Goal: Transaction & Acquisition: Purchase product/service

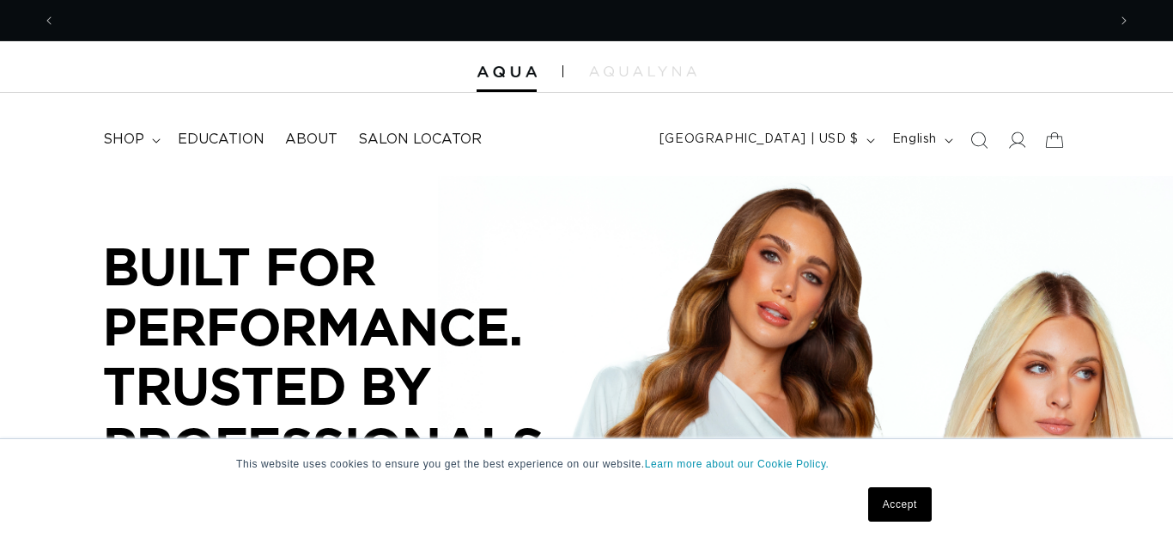
scroll to position [253, 0]
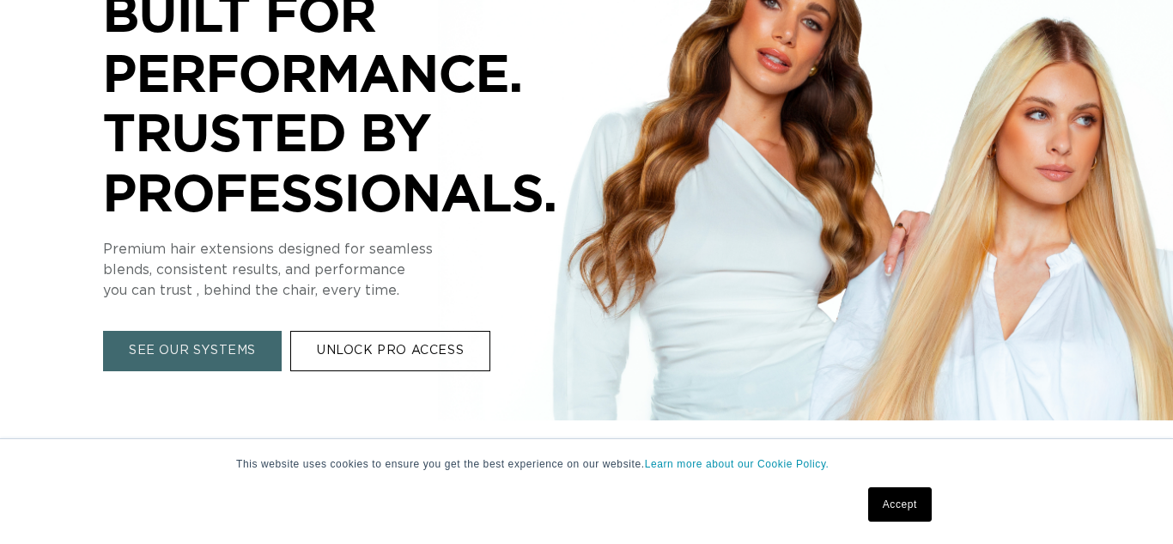
click at [210, 343] on link "SEE OUR SYSTEMS" at bounding box center [192, 351] width 179 height 40
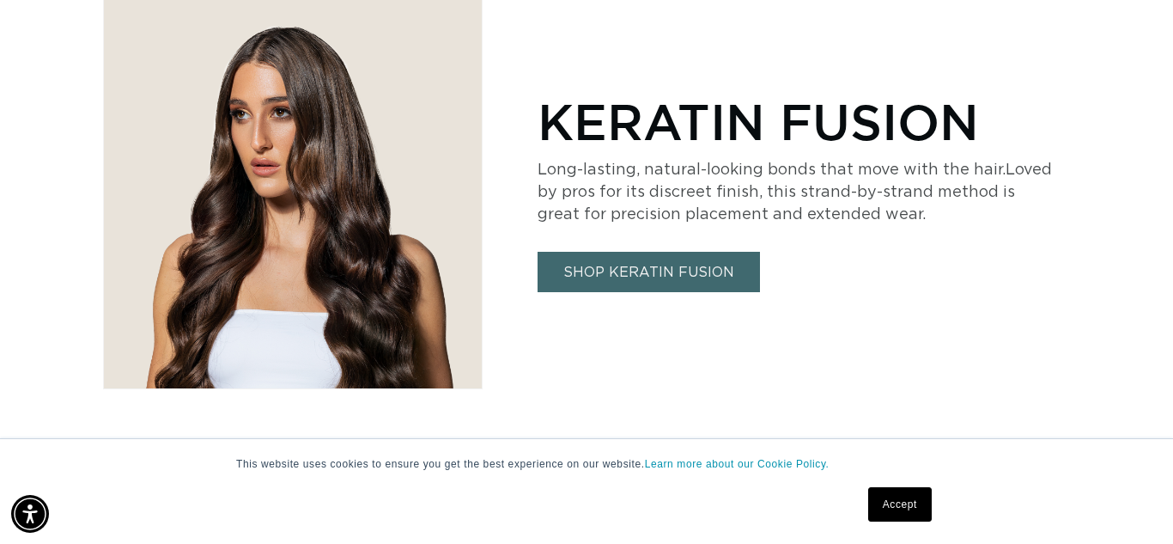
scroll to position [0, 1051]
click at [708, 272] on link "SHOP KERATIN FUSION" at bounding box center [649, 272] width 222 height 40
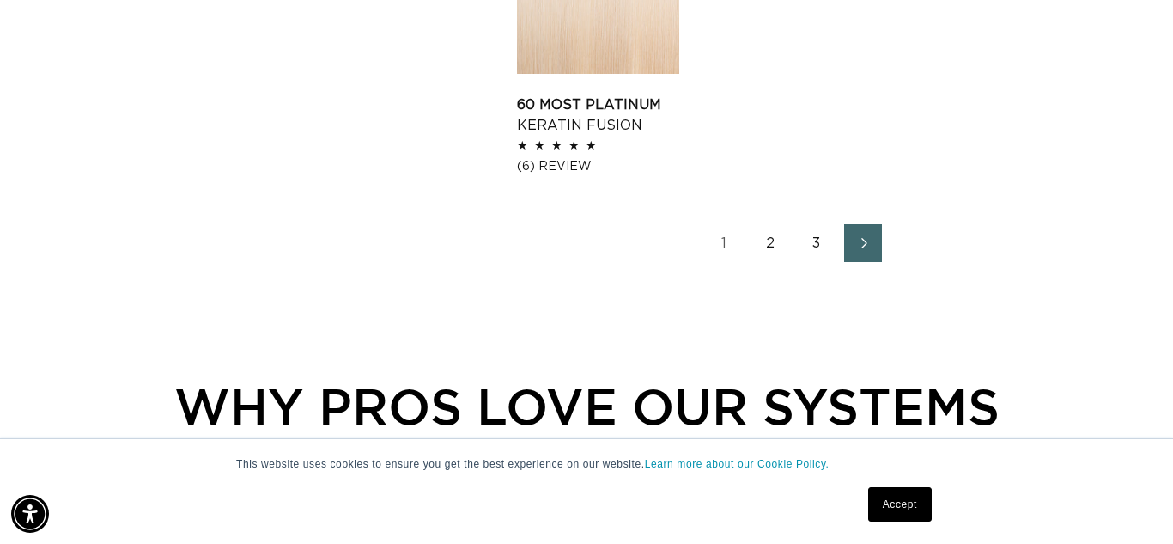
scroll to position [2468, 0]
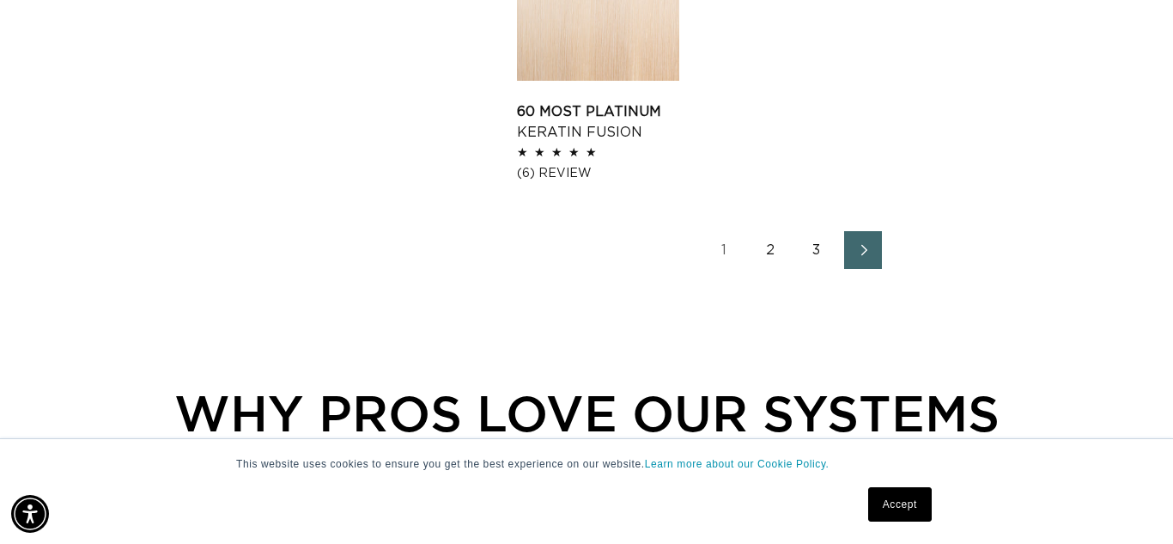
click at [875, 265] on link "Next page" at bounding box center [863, 250] width 38 height 38
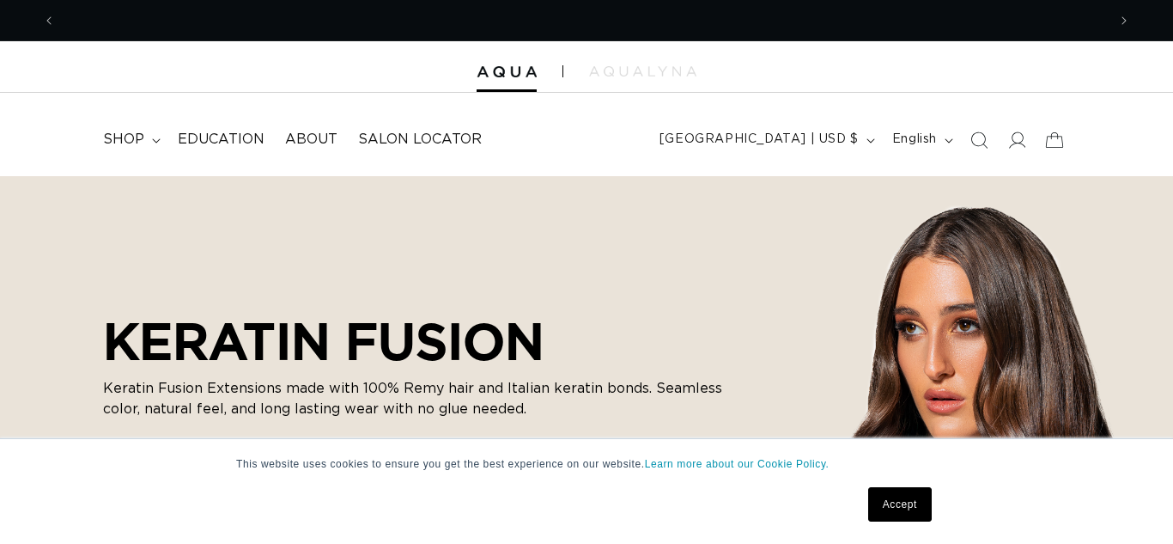
scroll to position [0, 1051]
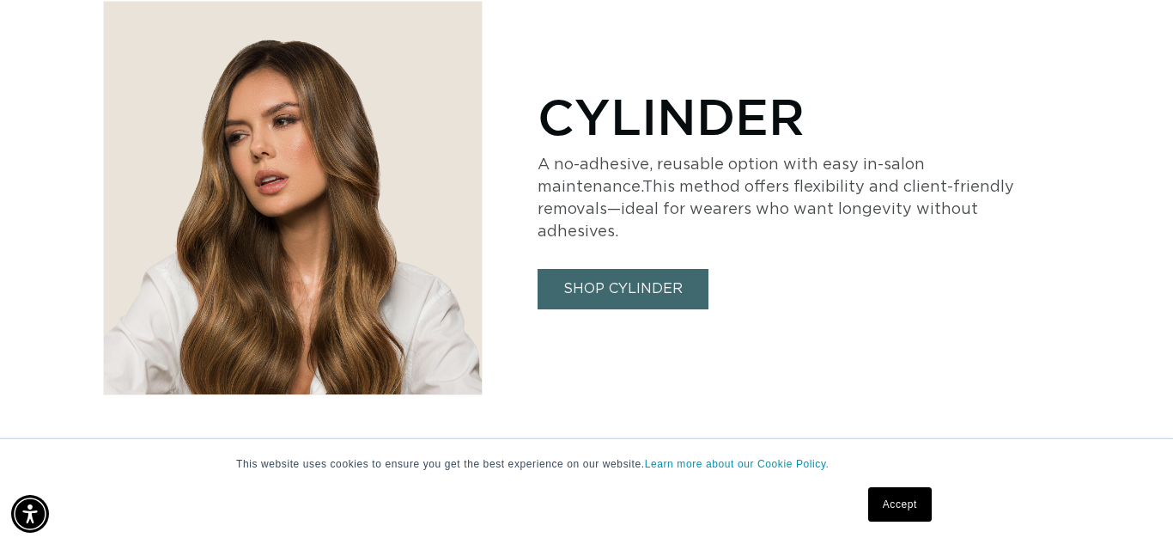
scroll to position [2776, 0]
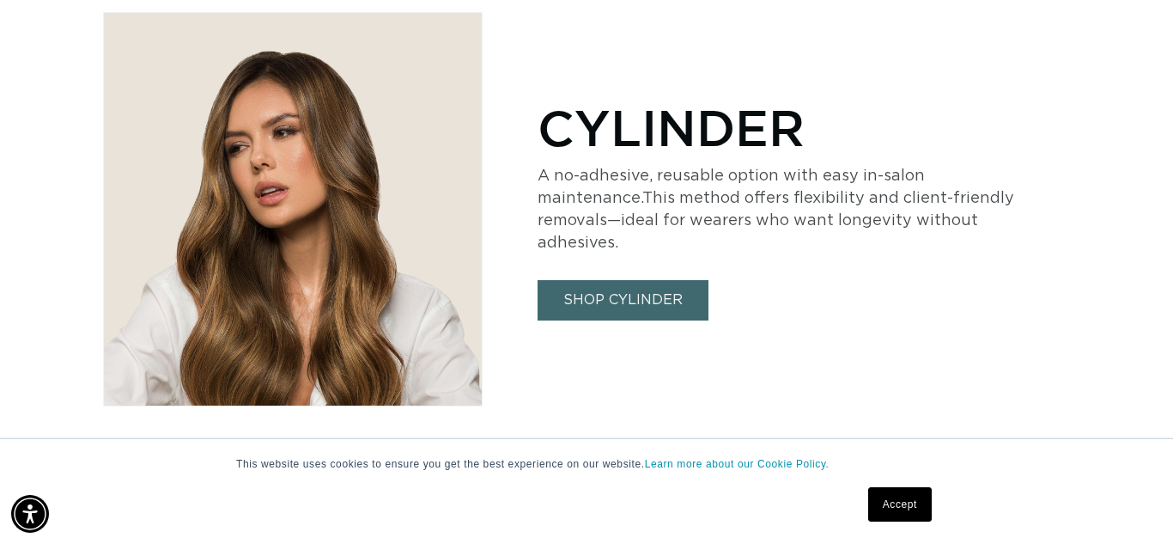
click at [551, 302] on link "SHOP CYLINDER" at bounding box center [623, 300] width 171 height 40
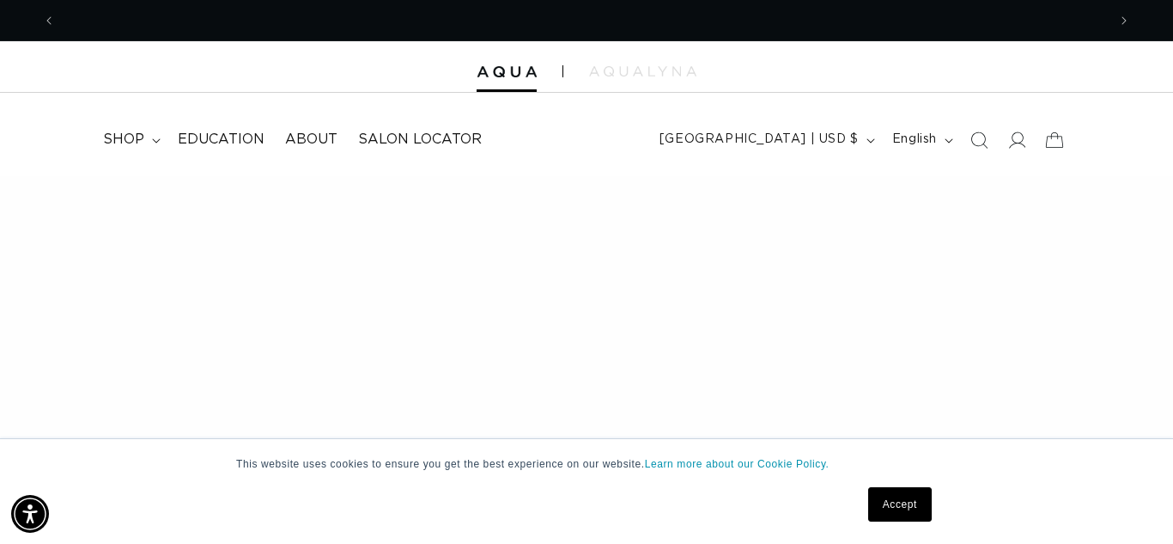
scroll to position [0, 2103]
click at [49, 23] on icon "Previous announcement" at bounding box center [49, 20] width 6 height 19
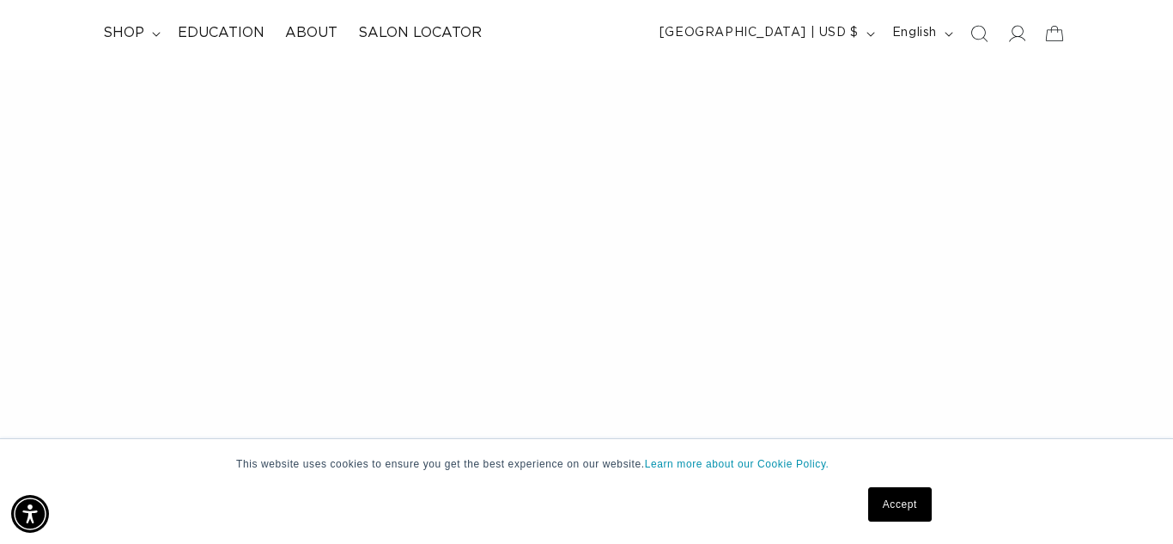
scroll to position [109, 0]
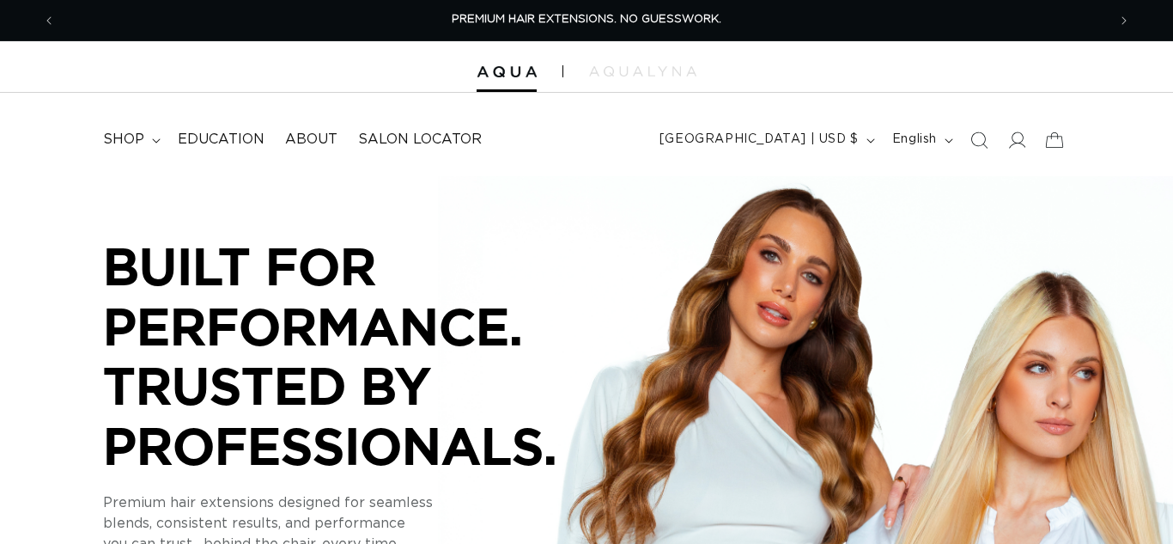
scroll to position [253, 0]
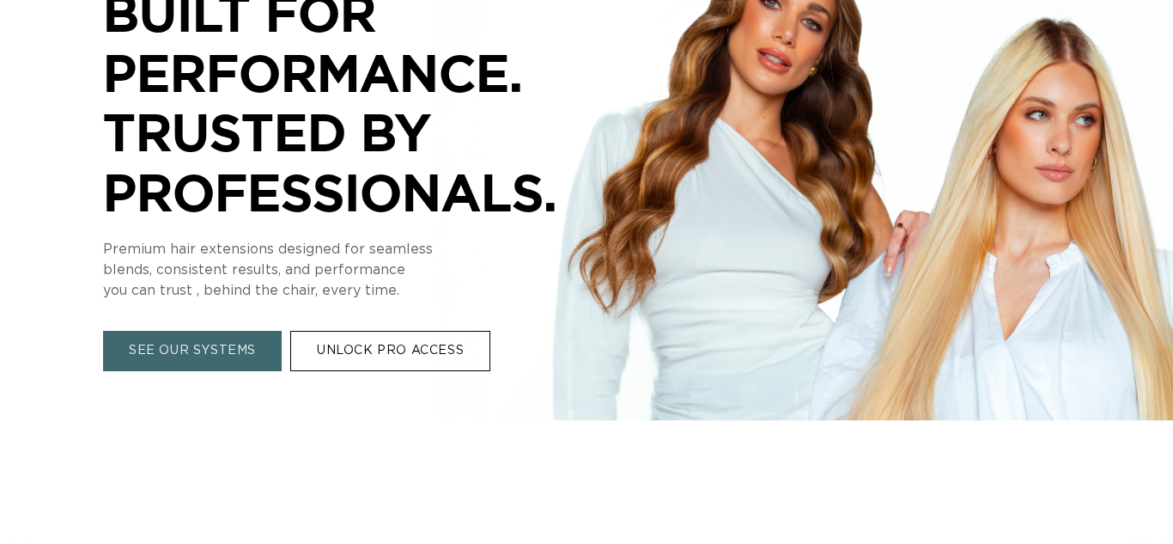
click at [426, 362] on link "UNLOCK PRO ACCESS" at bounding box center [390, 351] width 200 height 40
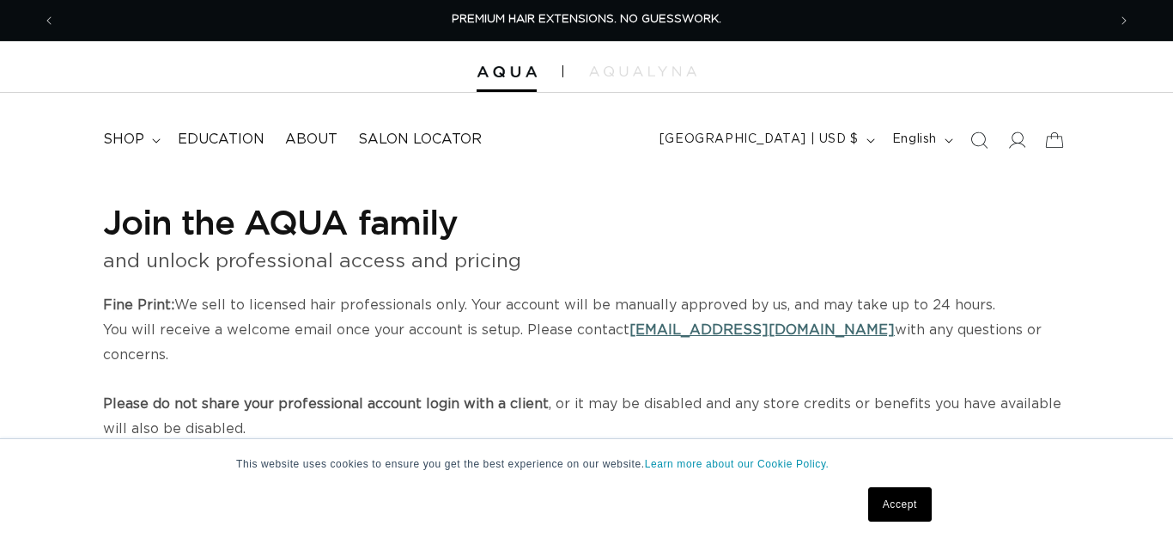
select select "US"
select select "[GEOGRAPHIC_DATA]"
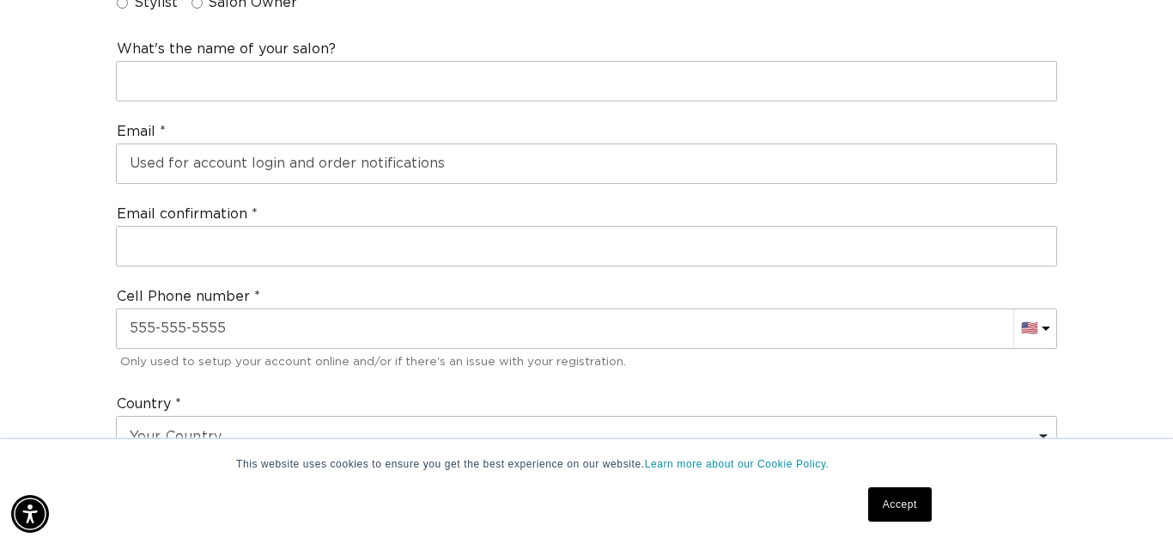
scroll to position [0, 1051]
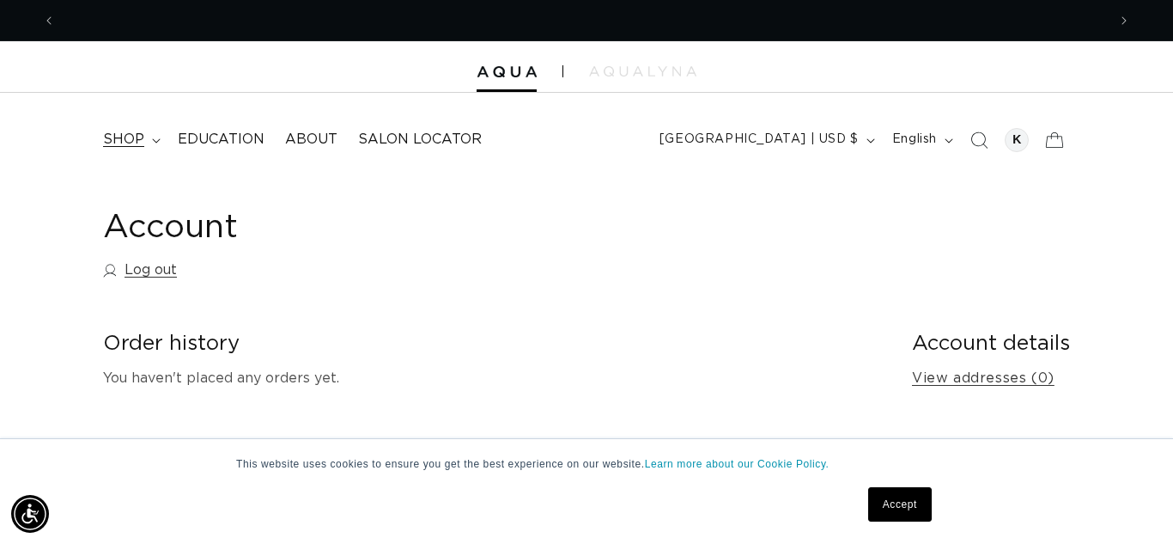
scroll to position [0, 2103]
click at [146, 140] on summary "shop" at bounding box center [130, 139] width 75 height 39
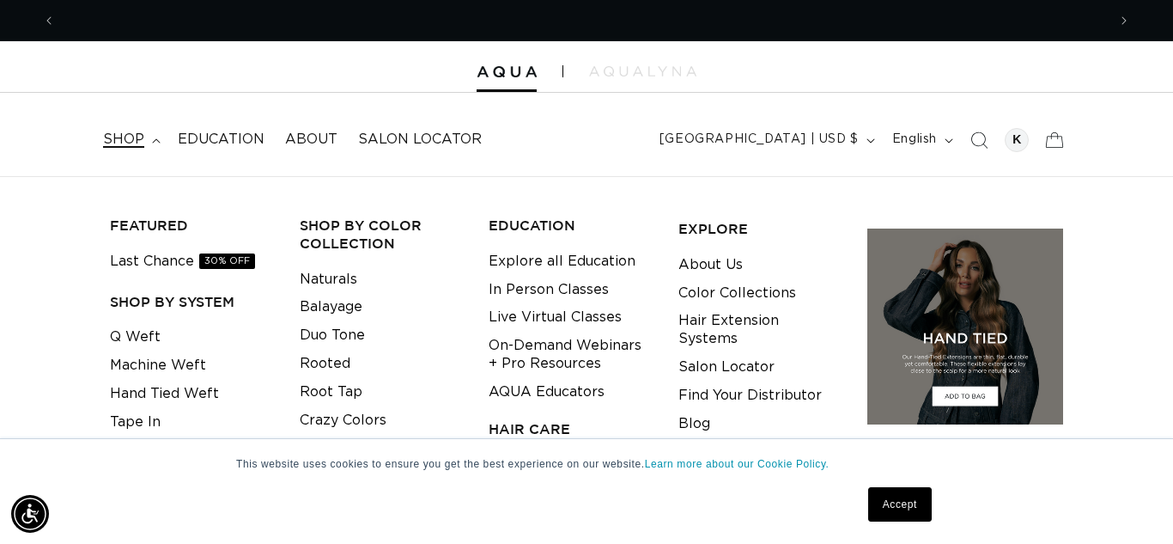
scroll to position [0, 0]
click at [136, 338] on link "Q Weft" at bounding box center [135, 337] width 51 height 28
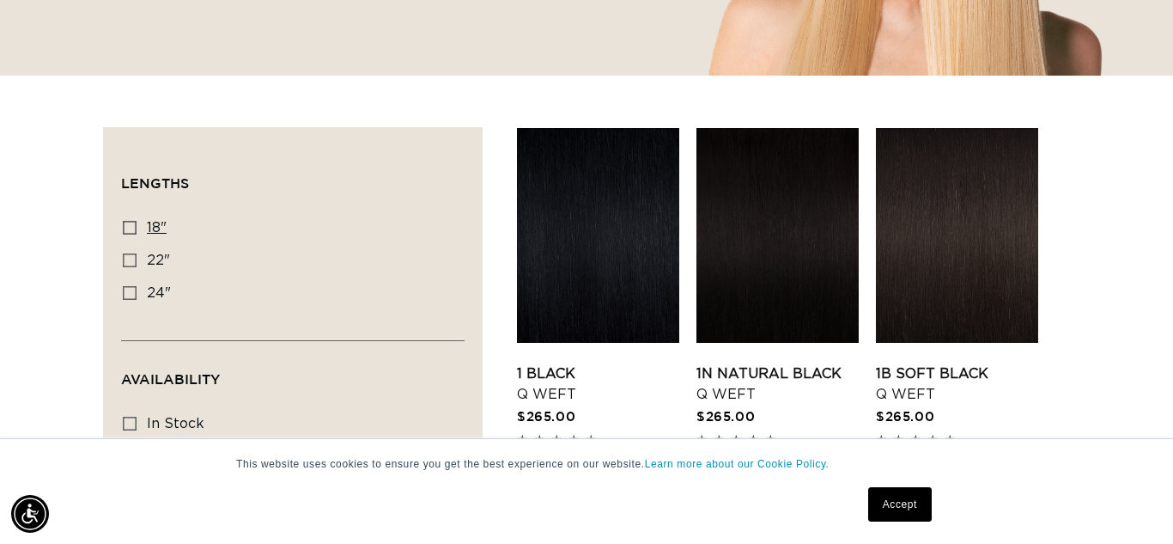
click at [130, 228] on icon at bounding box center [130, 228] width 14 height 14
click at [130, 228] on input "18" 18" (5 products)" at bounding box center [130, 228] width 14 height 14
checkbox input "true"
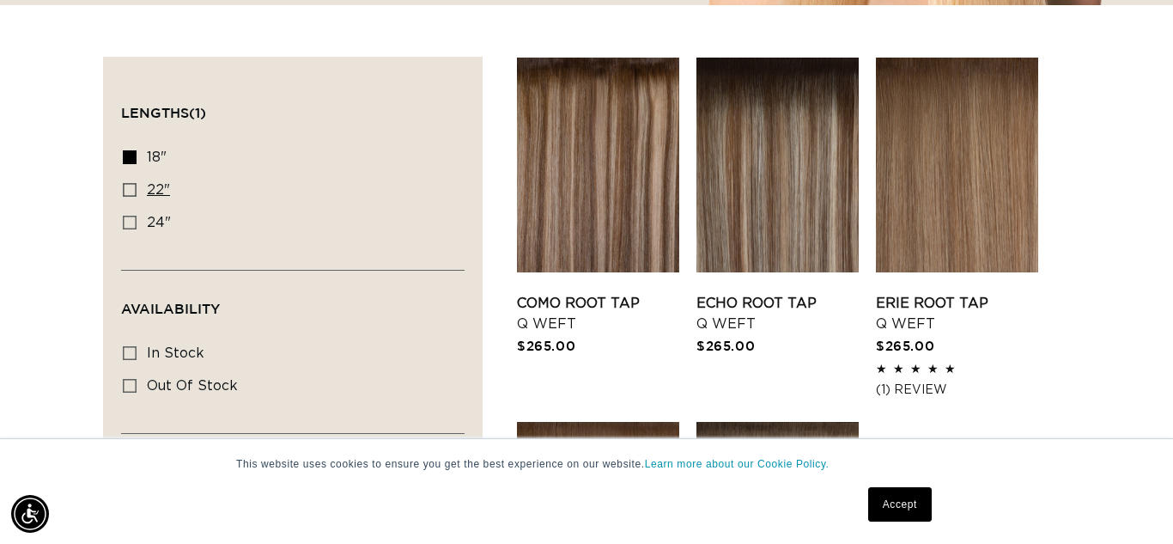
scroll to position [0, 1051]
click at [128, 190] on icon at bounding box center [130, 190] width 14 height 14
click at [128, 190] on input "22" 22" (5 products)" at bounding box center [130, 190] width 14 height 14
checkbox input "true"
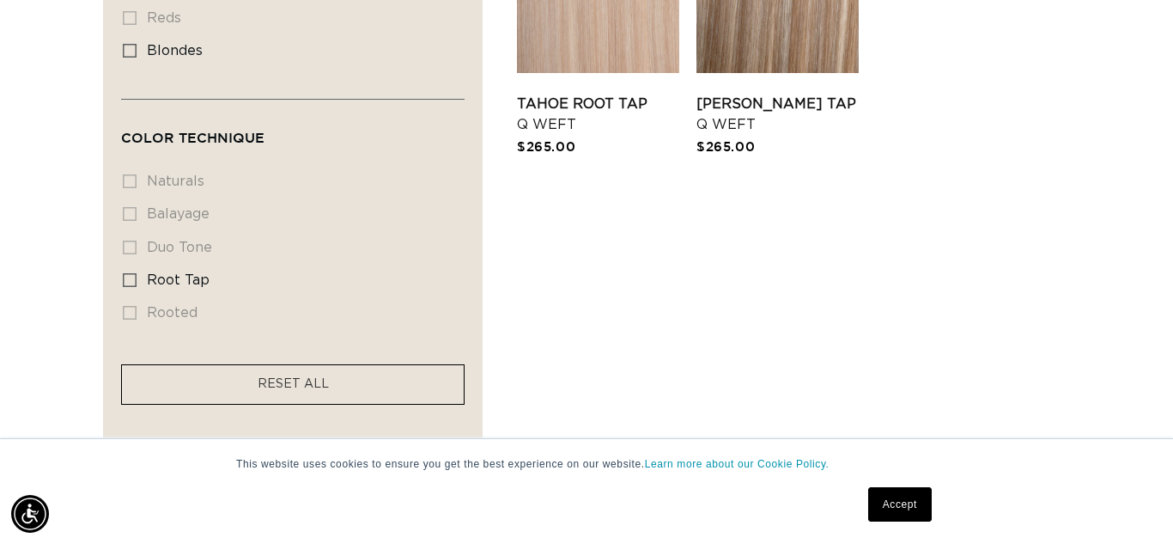
click at [131, 182] on li "naturals naturals (0 products)" at bounding box center [288, 182] width 330 height 33
click at [334, 387] on facet-remove "RESET ALL" at bounding box center [293, 384] width 344 height 40
click at [317, 387] on link "RESET ALL" at bounding box center [293, 384] width 71 height 21
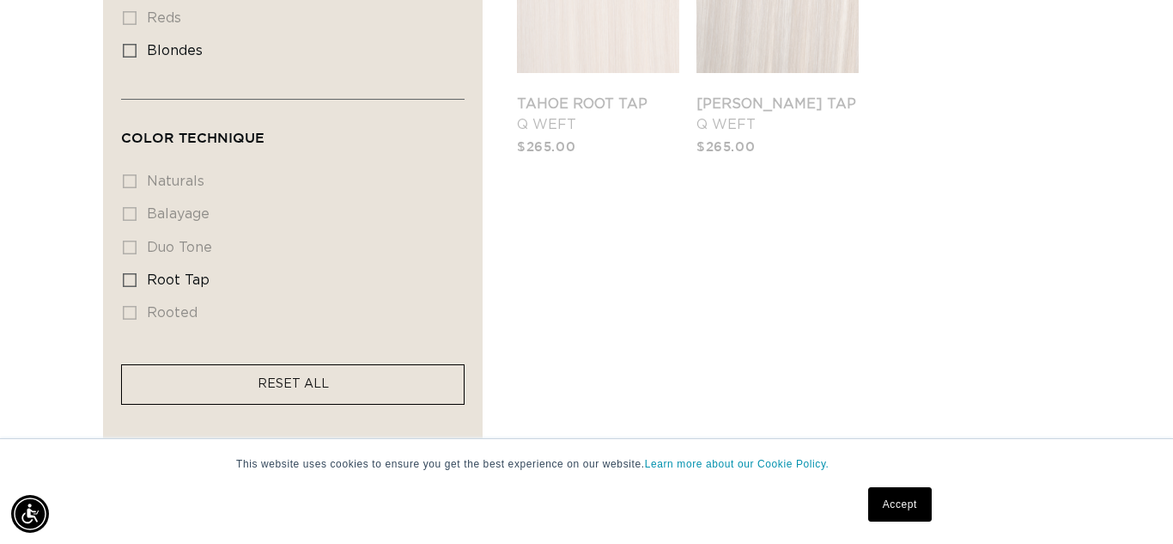
click at [317, 387] on link "RESET ALL" at bounding box center [293, 384] width 71 height 21
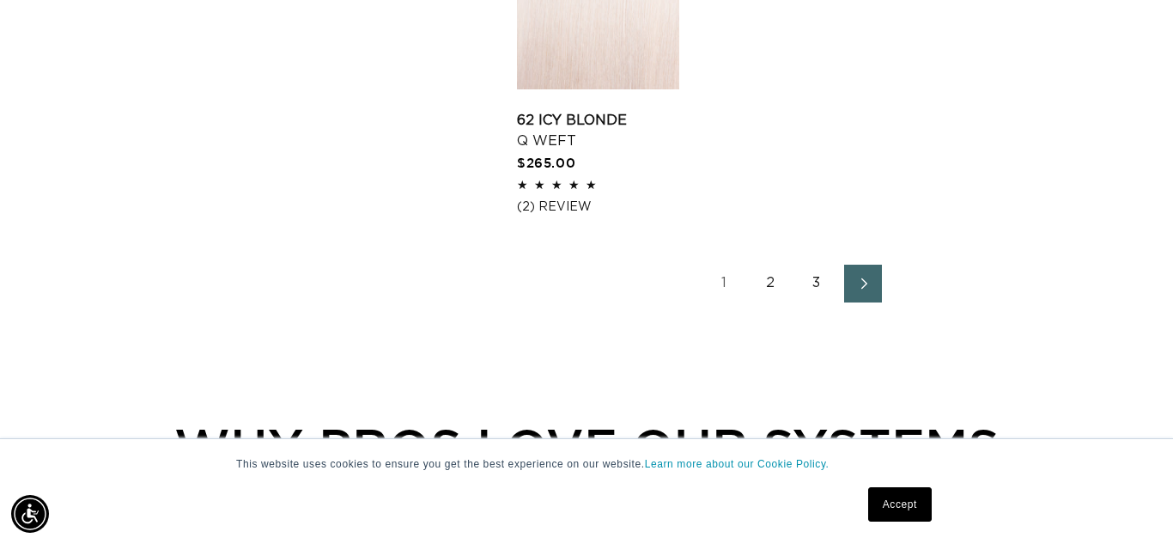
click at [869, 284] on icon "Next page" at bounding box center [864, 283] width 22 height 12
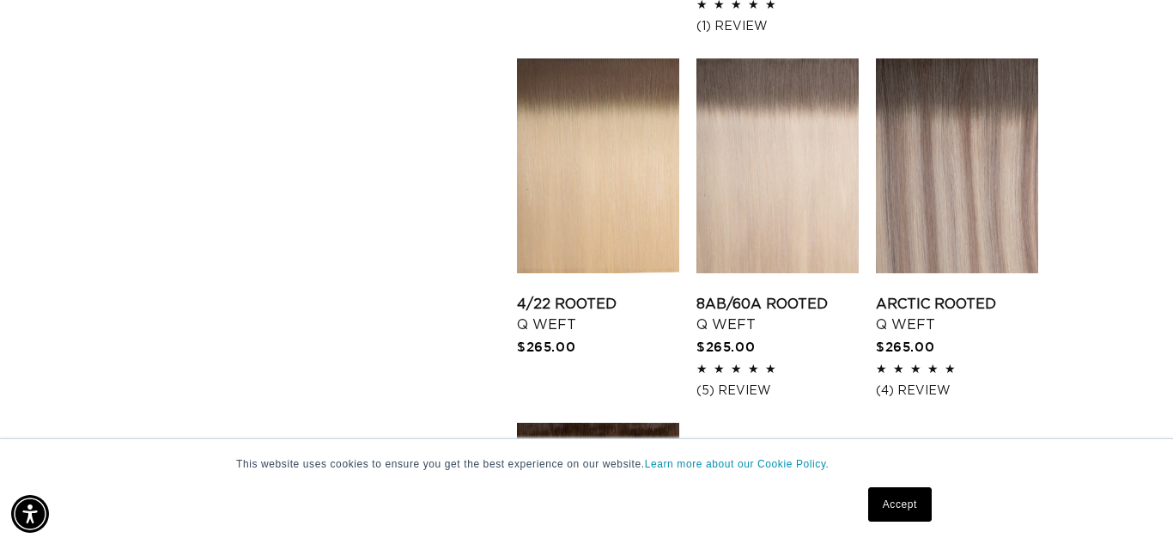
scroll to position [1978, 0]
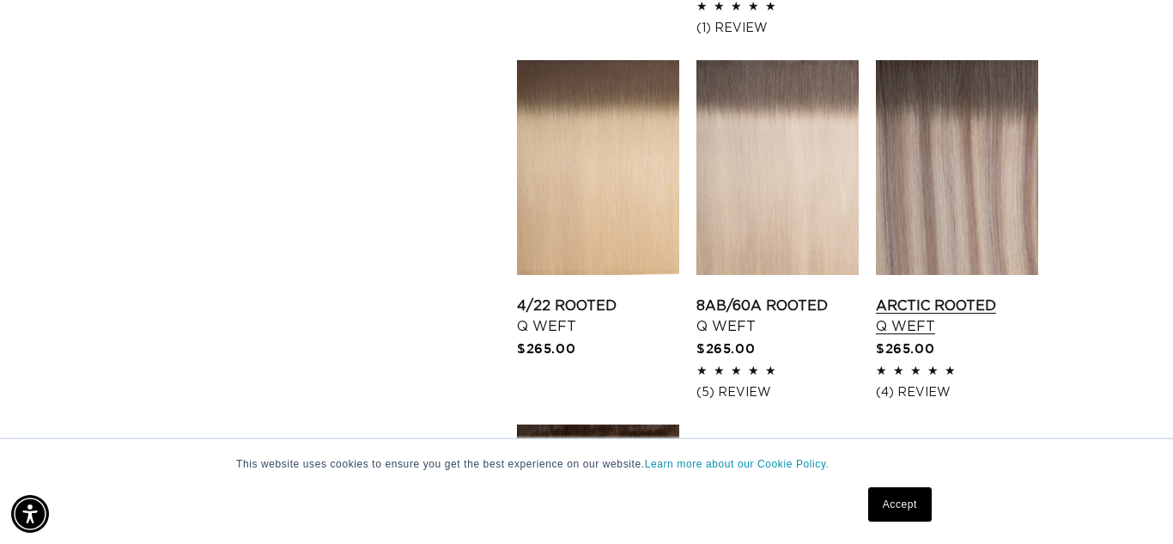
click at [957, 296] on link "Arctic Rooted Q Weft" at bounding box center [957, 316] width 162 height 41
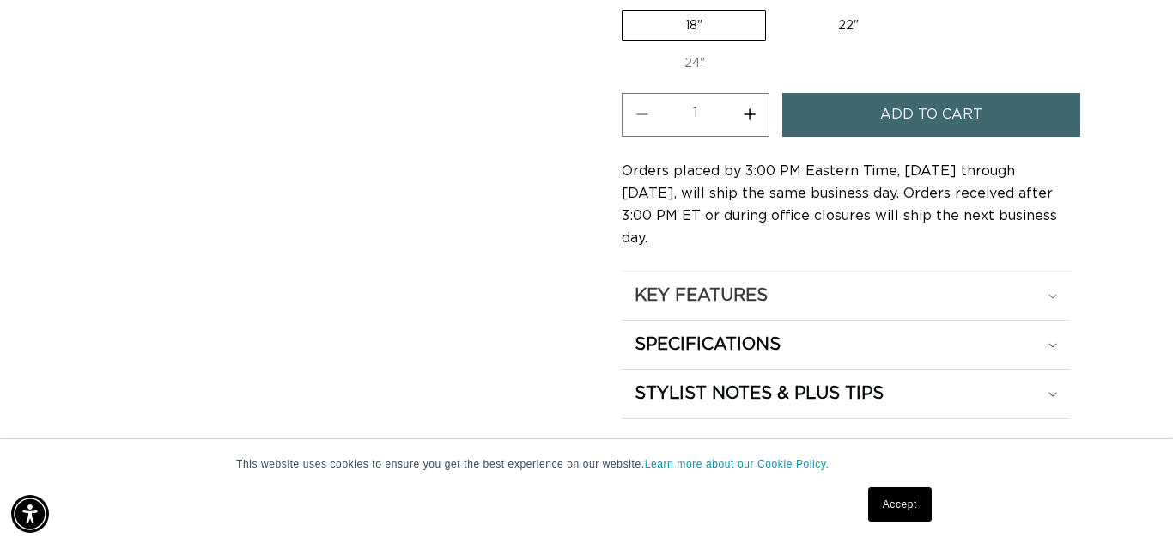
scroll to position [0, 1051]
click at [1051, 294] on icon at bounding box center [1053, 296] width 9 height 5
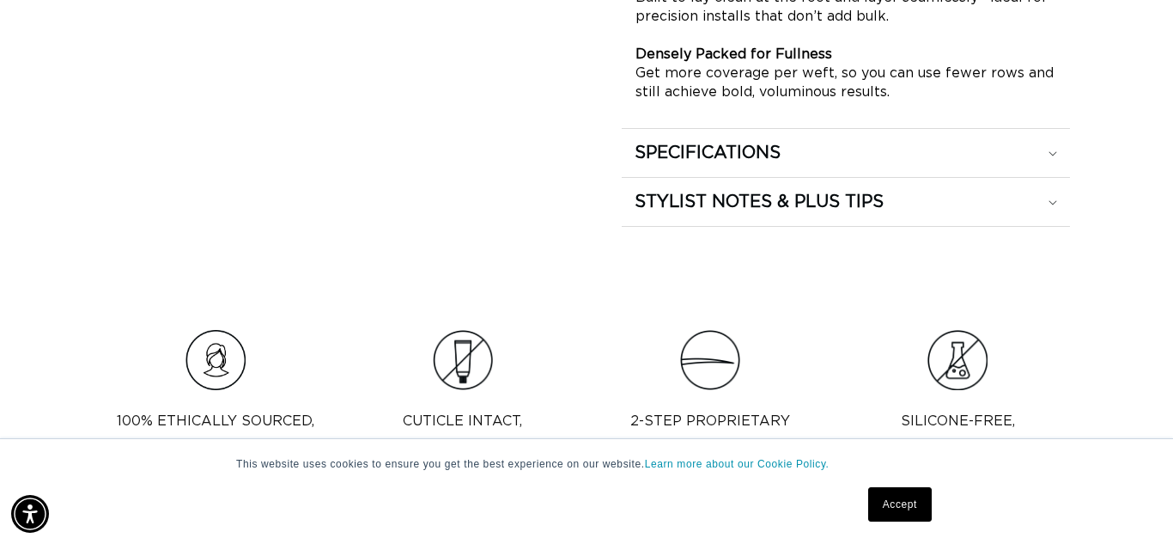
scroll to position [1619, 0]
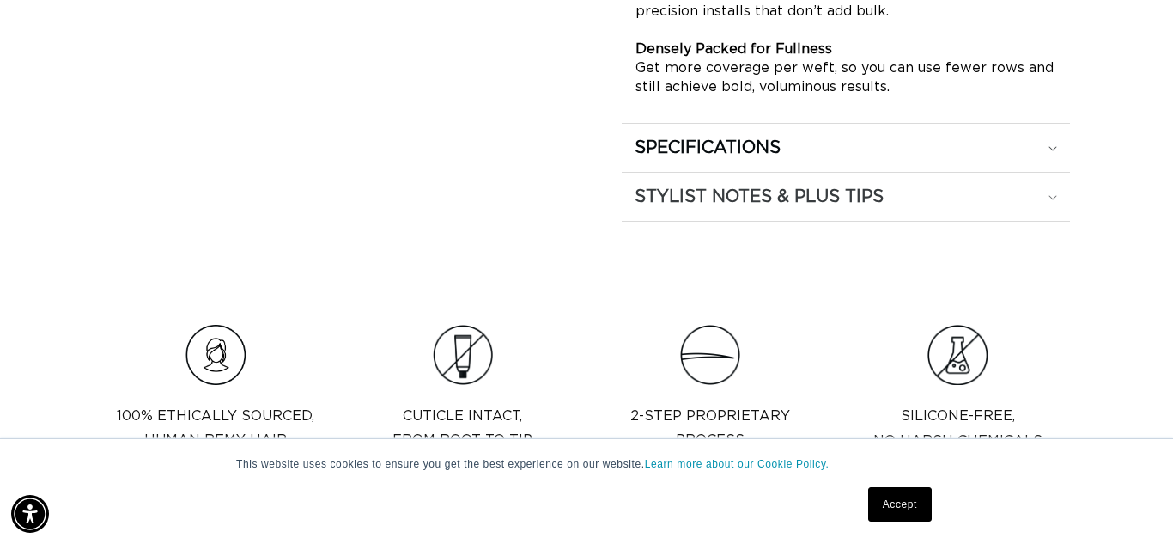
click at [1053, 195] on icon at bounding box center [1053, 197] width 9 height 5
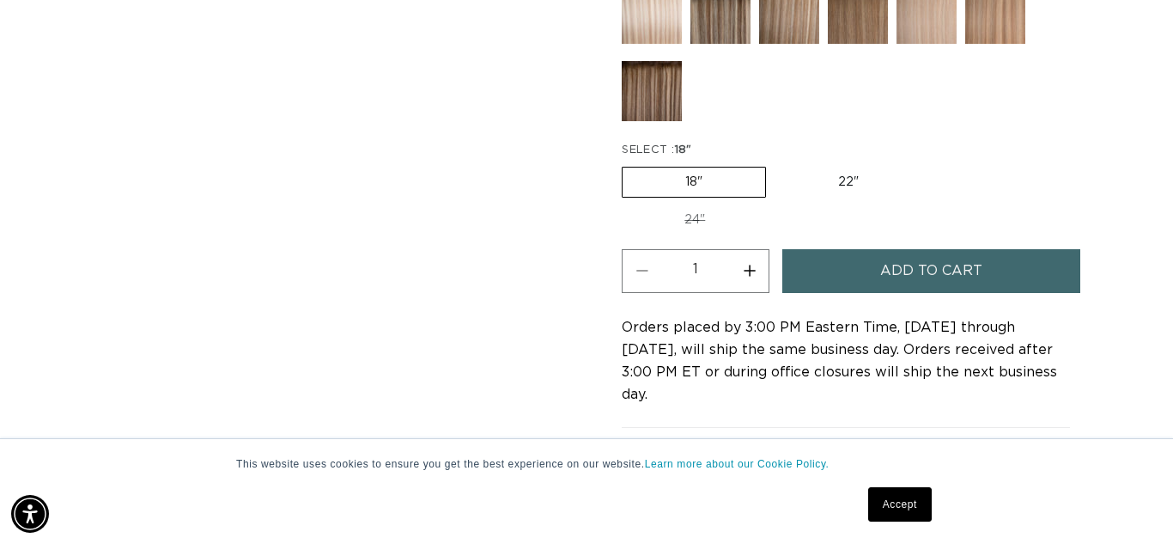
scroll to position [0, 0]
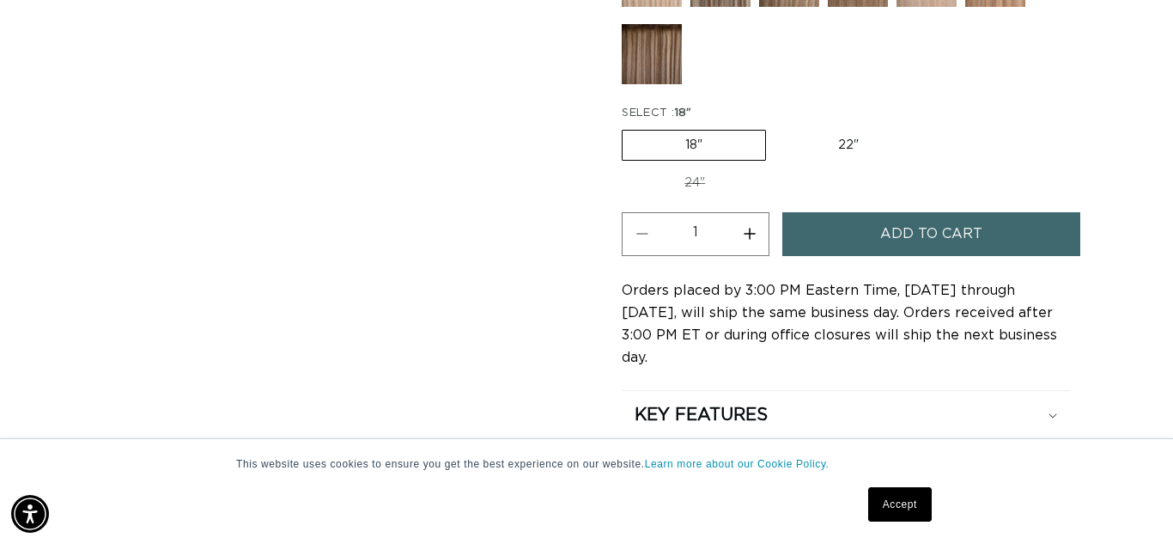
click at [1002, 235] on button "Add to cart" at bounding box center [931, 234] width 297 height 44
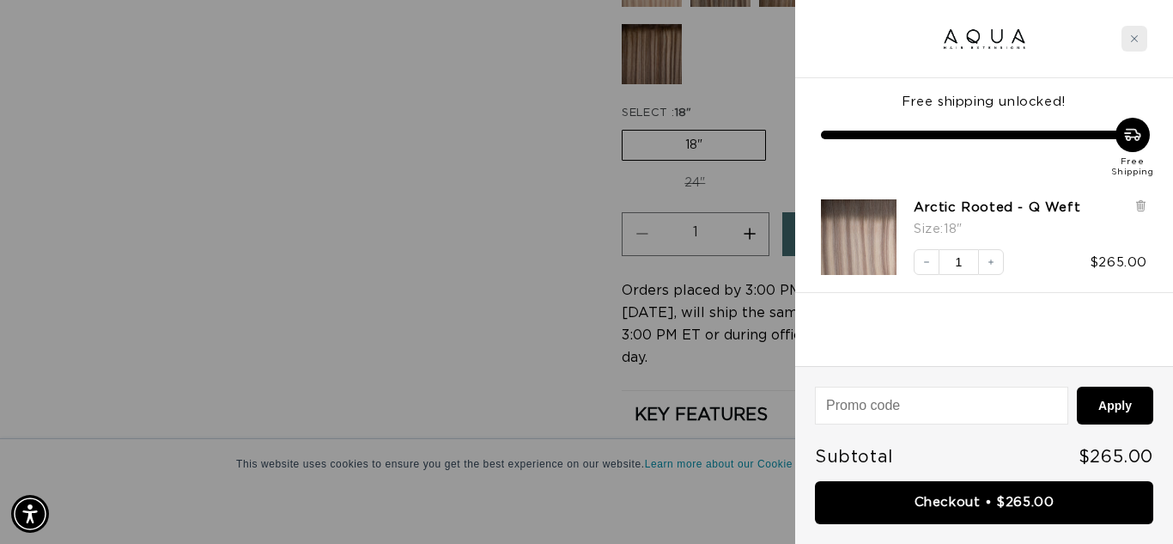
click at [1139, 36] on div "Close cart" at bounding box center [1135, 39] width 26 height 26
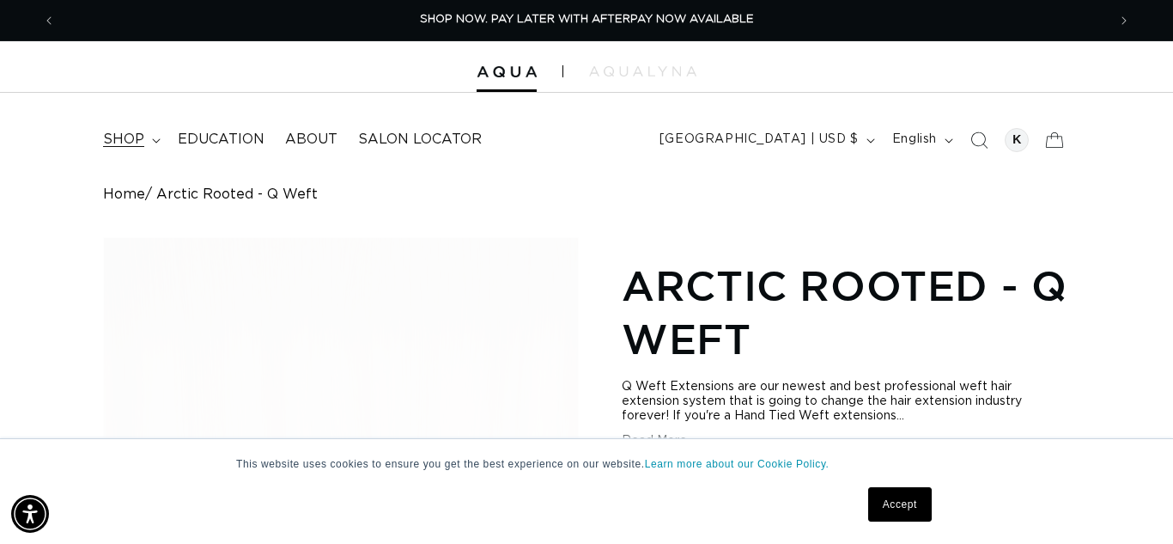
click at [145, 139] on summary "shop" at bounding box center [130, 139] width 75 height 39
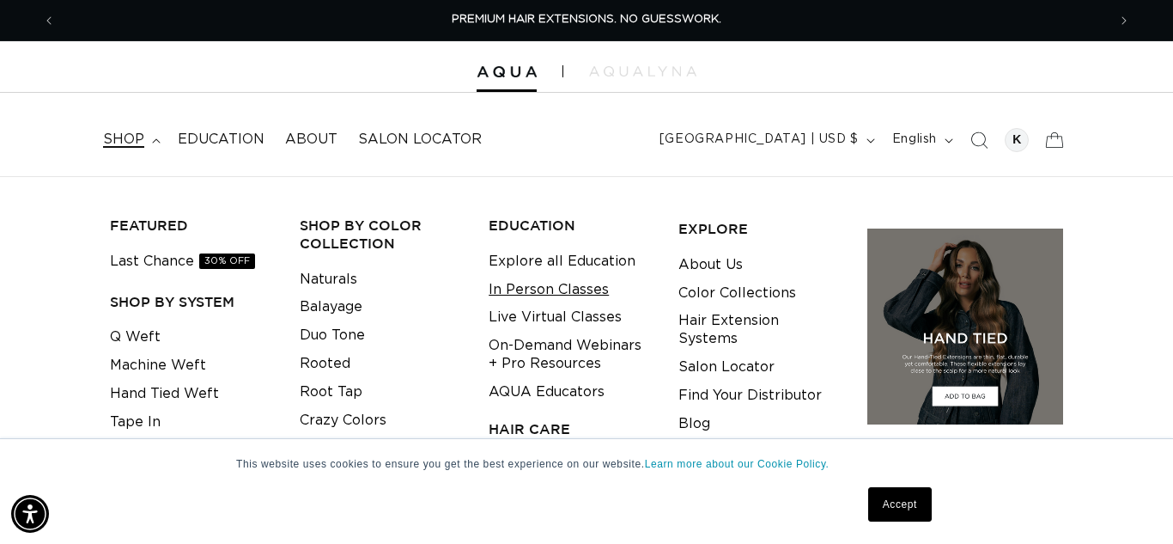
click at [521, 289] on link "In Person Classes" at bounding box center [549, 290] width 120 height 28
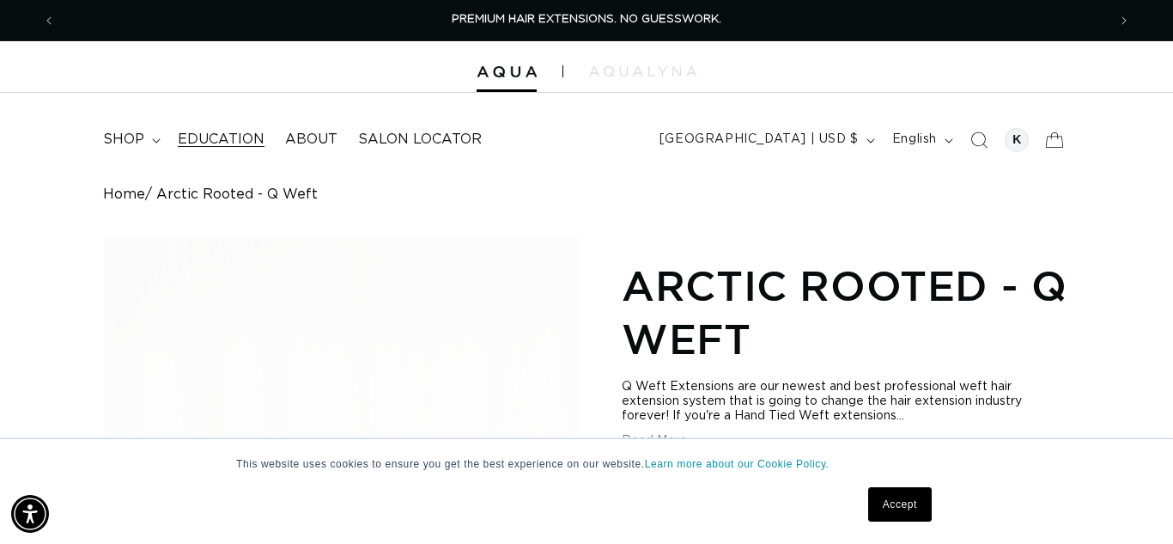
click at [235, 141] on span "Education" at bounding box center [221, 140] width 87 height 18
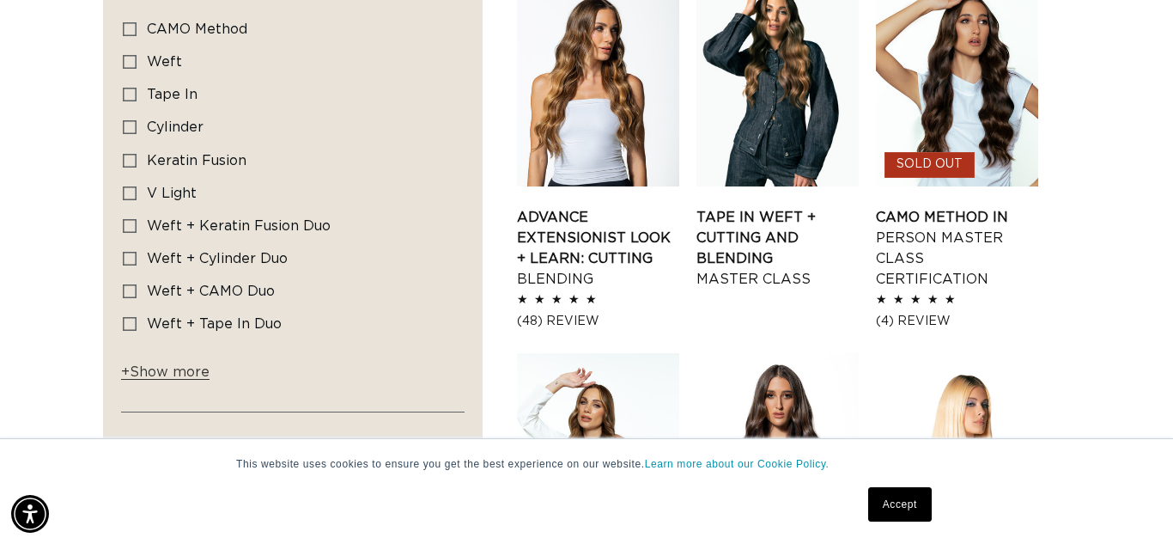
scroll to position [1048, 0]
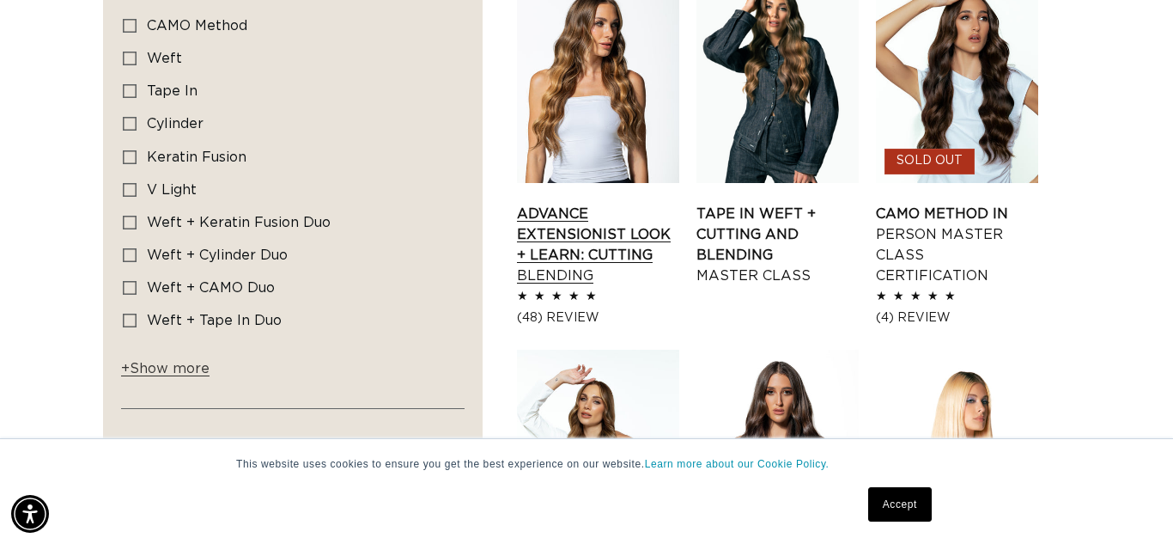
click at [563, 233] on link "Advance Extensionist Look + Learn: Cutting Blending" at bounding box center [598, 245] width 162 height 82
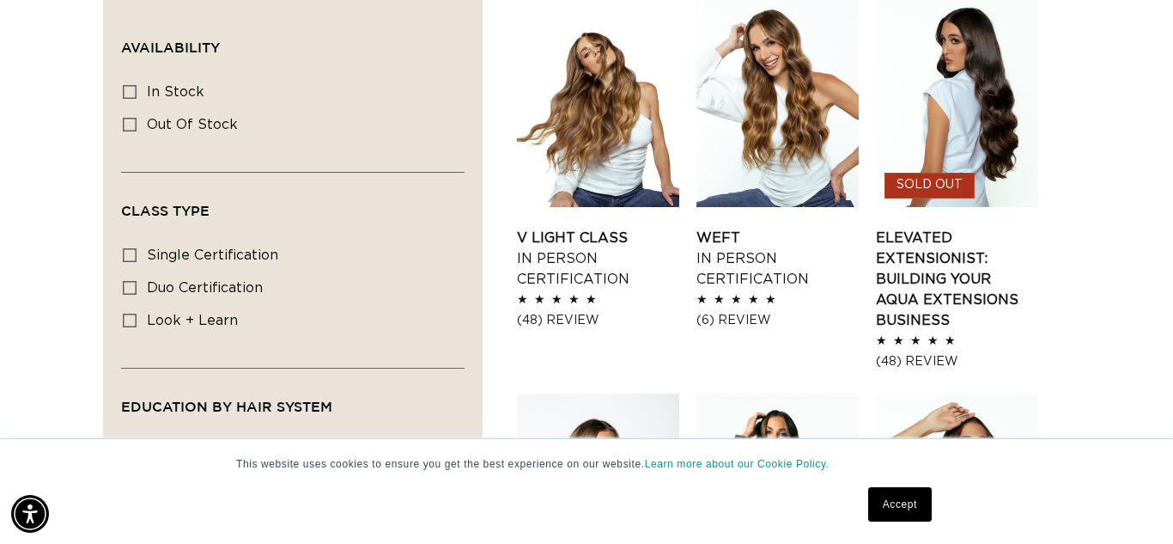
scroll to position [0, 0]
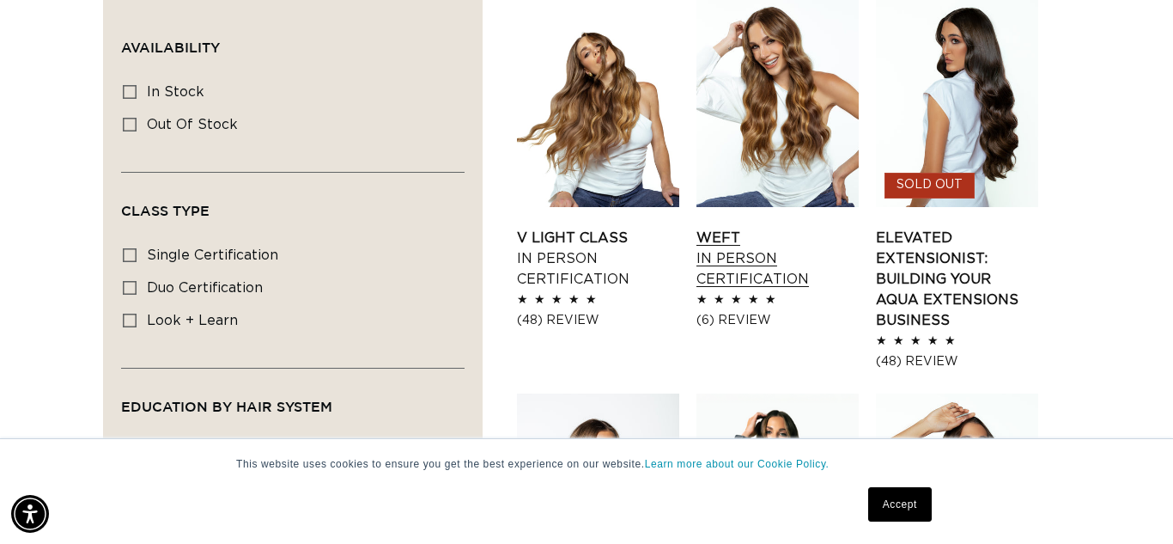
click at [732, 249] on link "Weft In Person Certification" at bounding box center [778, 259] width 162 height 62
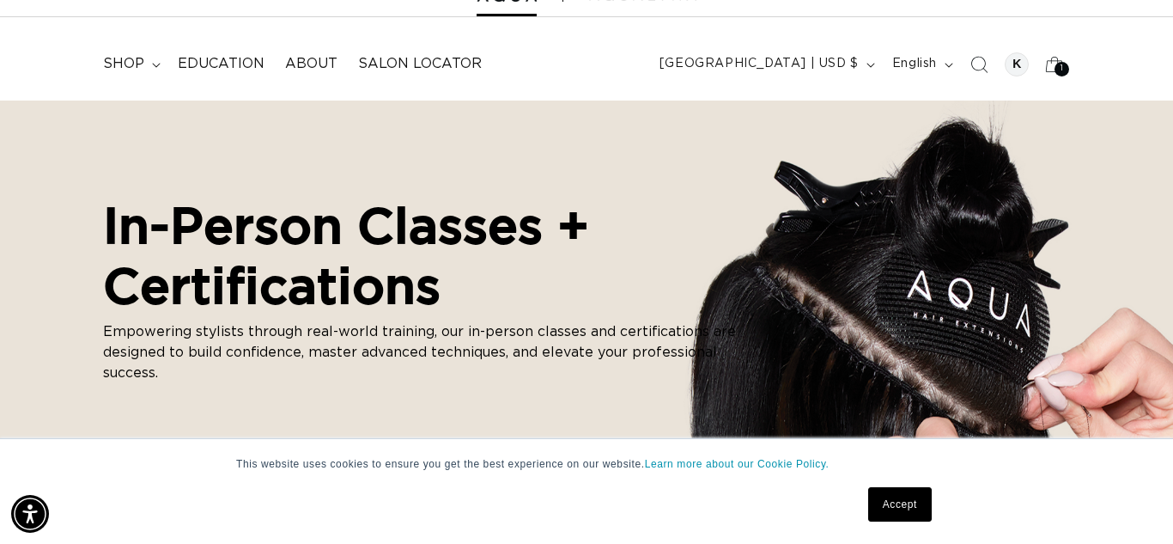
scroll to position [79, 0]
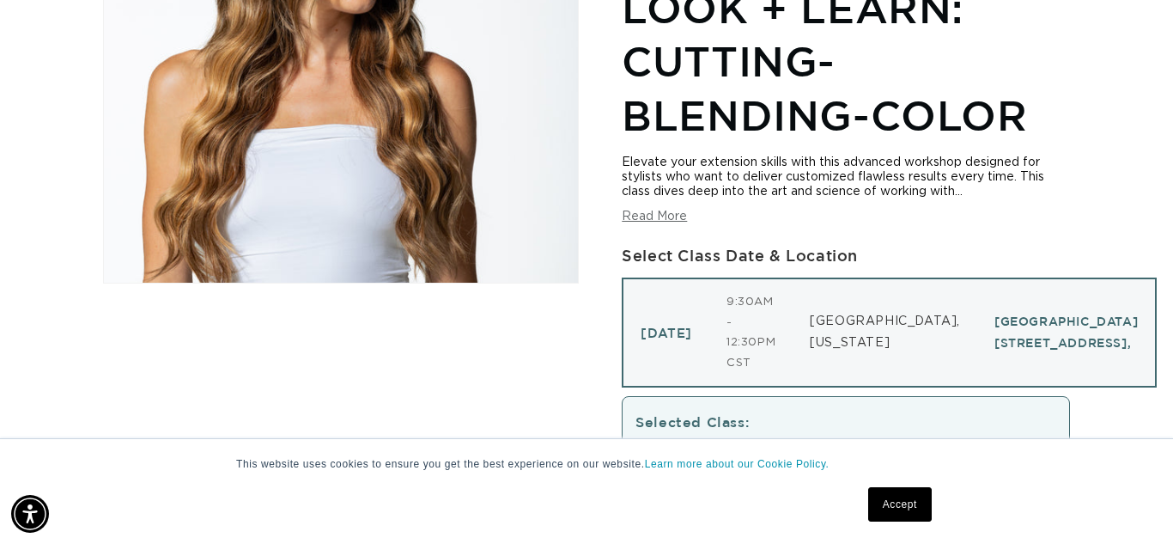
scroll to position [0, 1051]
click at [660, 216] on button "Read More" at bounding box center [654, 217] width 65 height 15
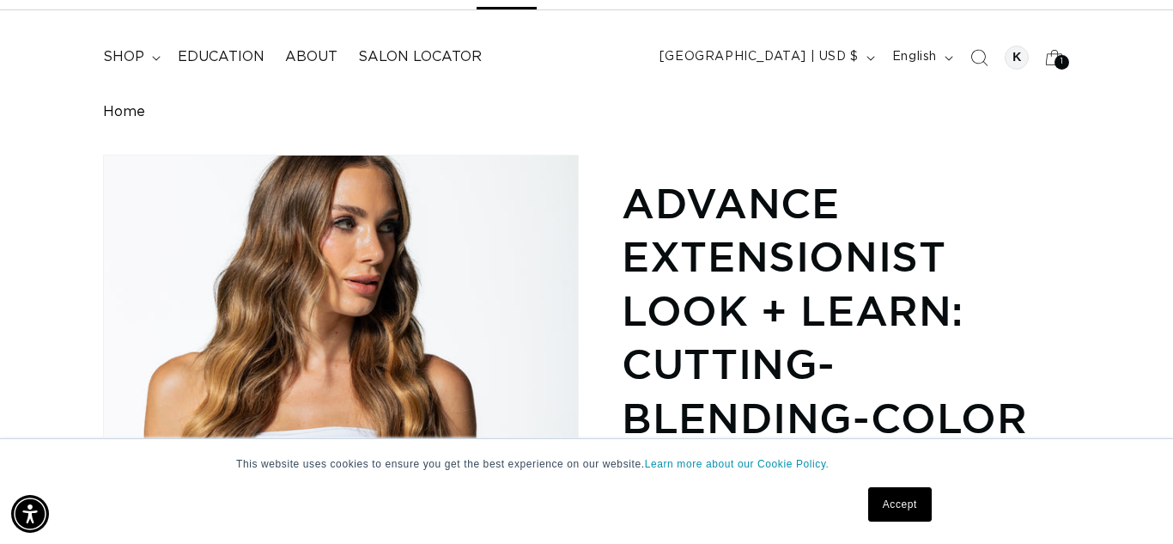
scroll to position [0, 0]
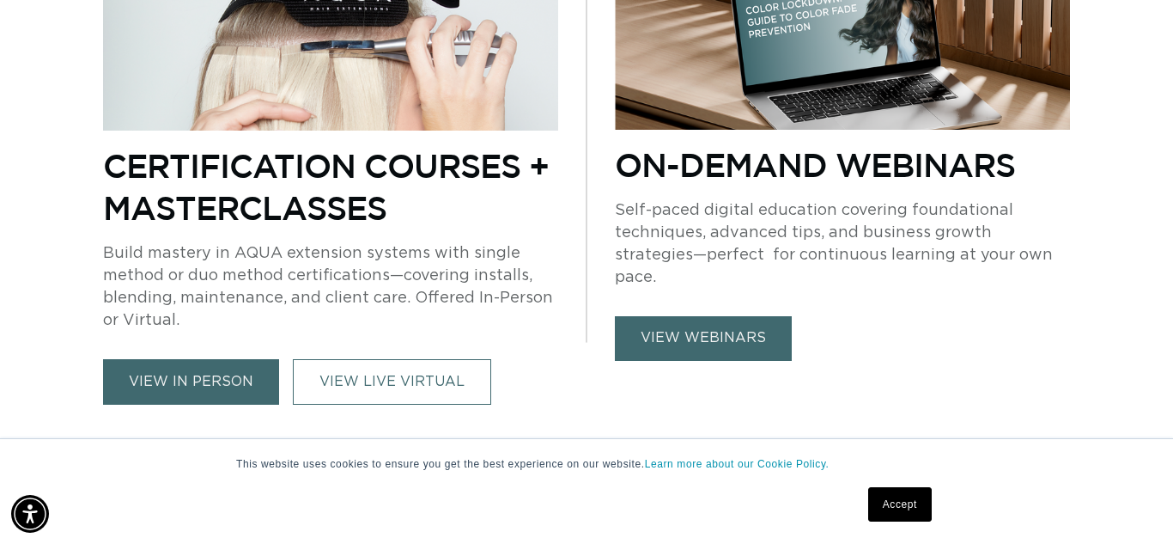
click at [748, 325] on link "view webinars" at bounding box center [703, 338] width 177 height 44
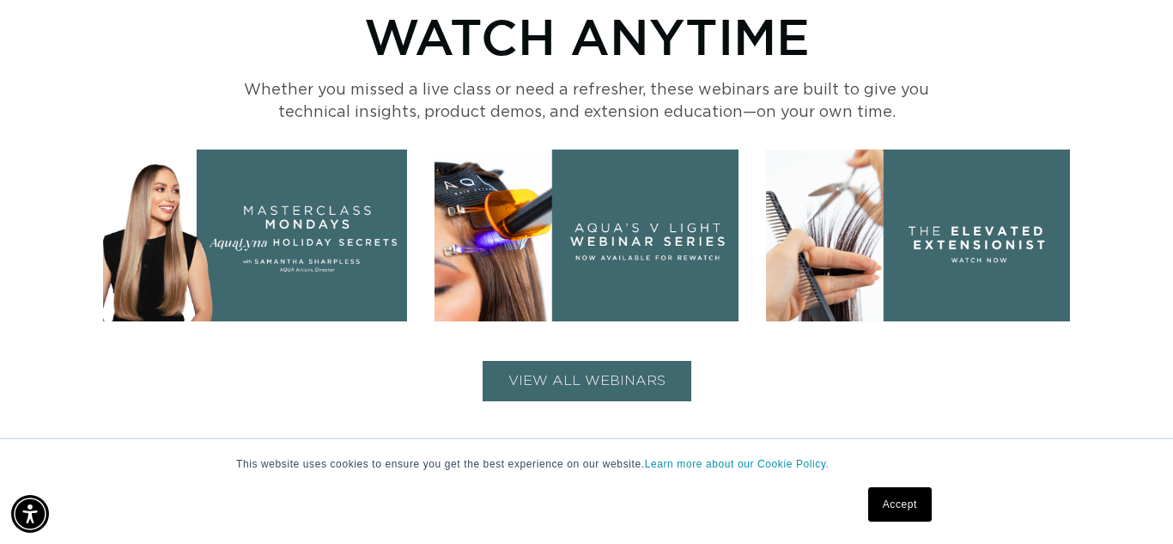
scroll to position [725, 0]
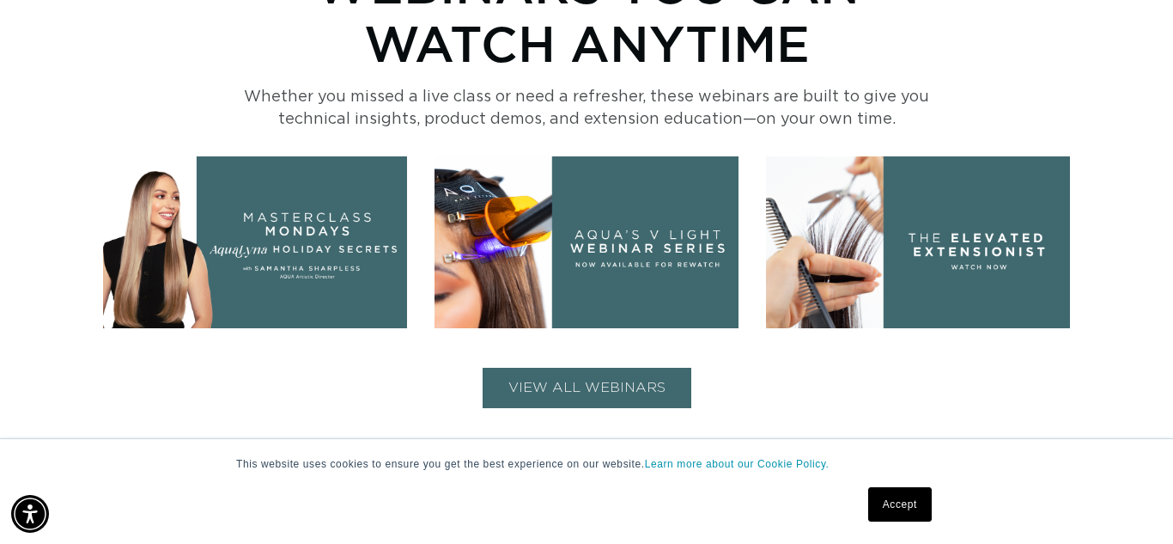
click at [962, 302] on img at bounding box center [918, 241] width 304 height 171
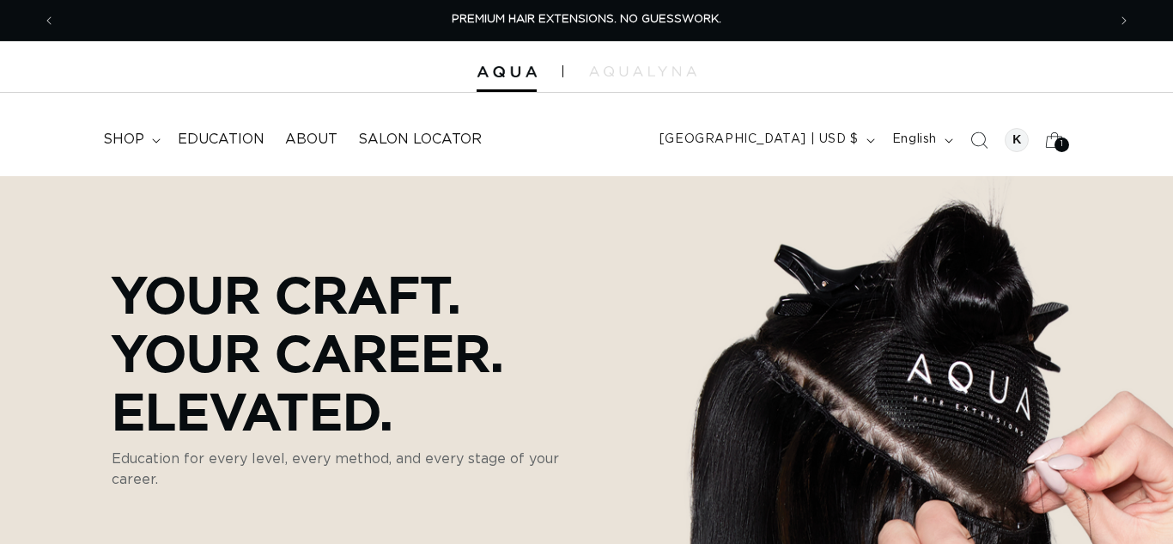
scroll to position [814, 0]
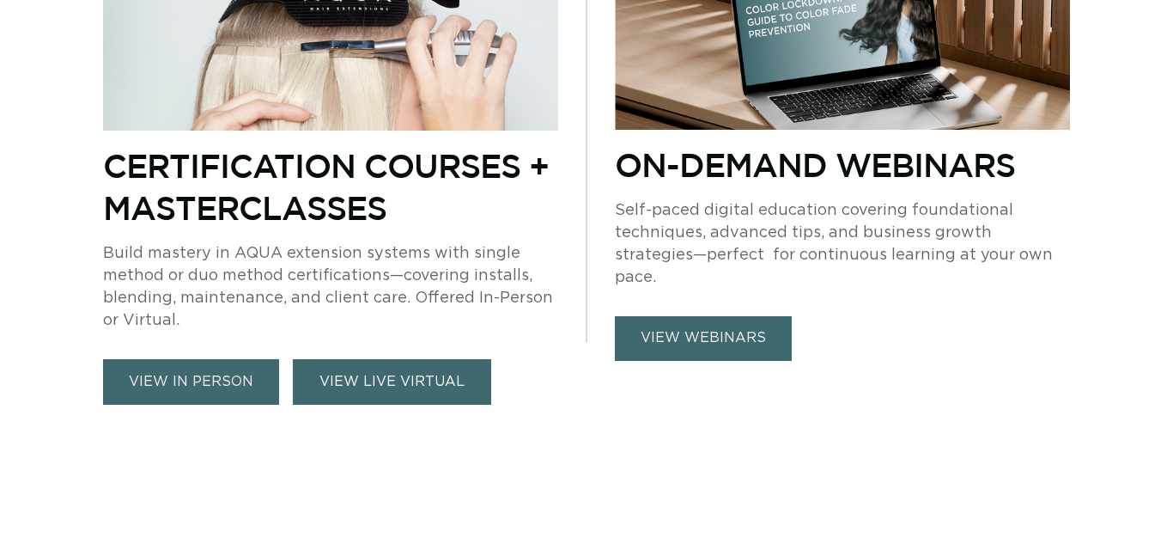
click at [385, 379] on link "VIEW LIVE VIRTUAL" at bounding box center [392, 382] width 198 height 46
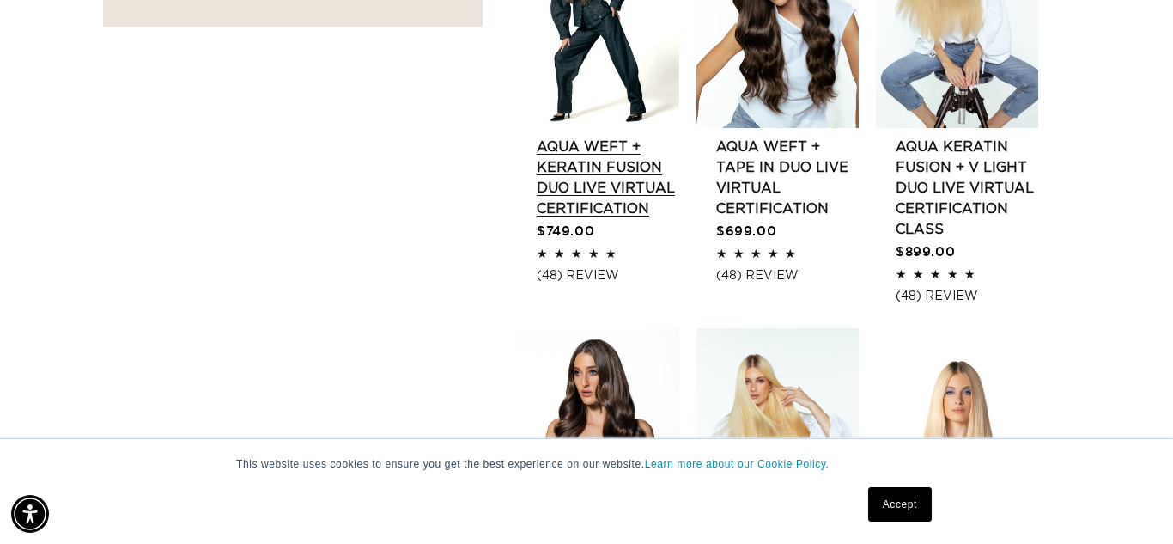
click at [573, 191] on link "AQUA Weft + Keratin Fusion Duo LIVE VIRTUAL Certification" at bounding box center [608, 178] width 143 height 82
click at [644, 168] on link "AQUA Weft + Keratin Fusion Duo LIVE VIRTUAL Certification" at bounding box center [608, 178] width 143 height 82
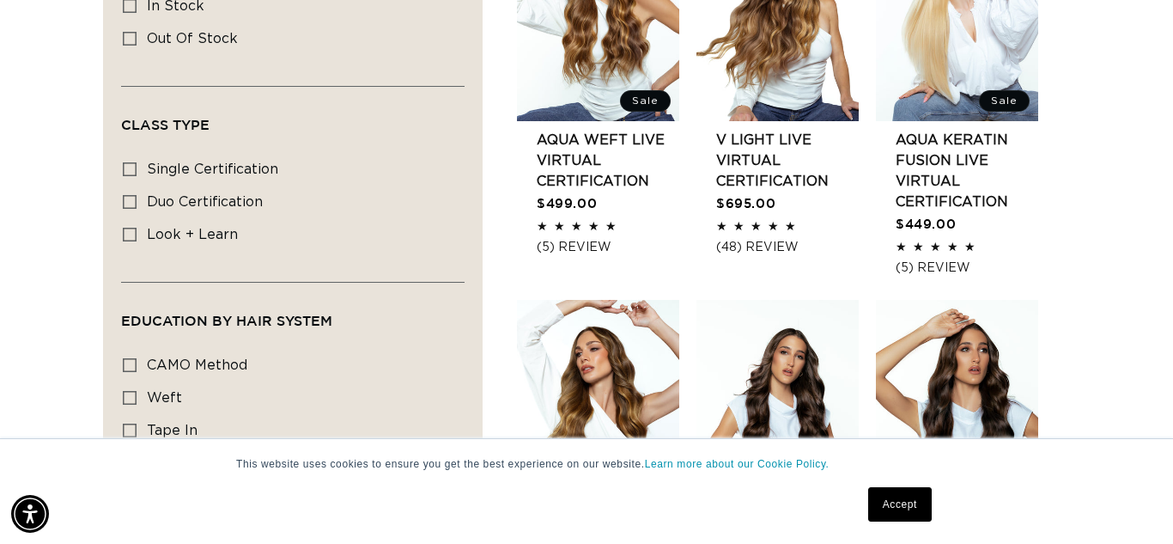
scroll to position [0, 1051]
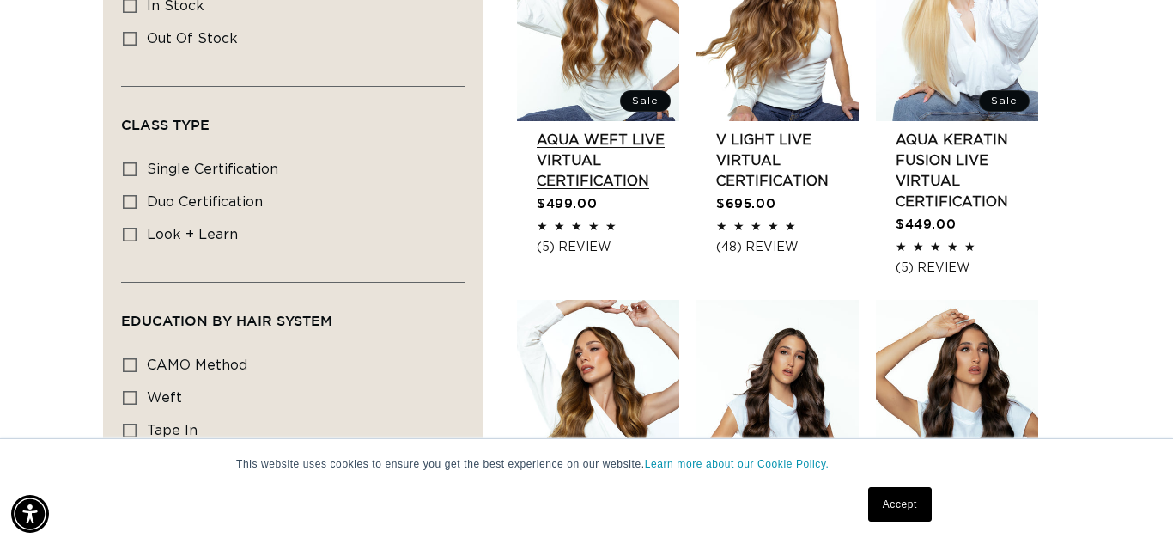
click at [564, 171] on link "AQUA Weft LIVE VIRTUAL Certification" at bounding box center [608, 161] width 143 height 62
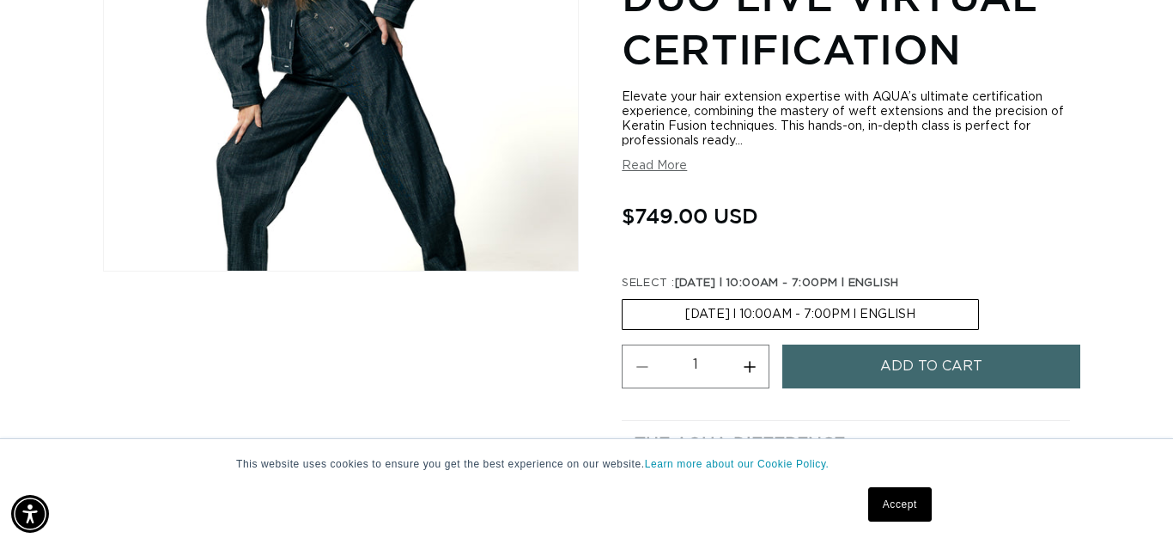
scroll to position [0, 2103]
click at [644, 168] on button "Read More" at bounding box center [654, 166] width 65 height 15
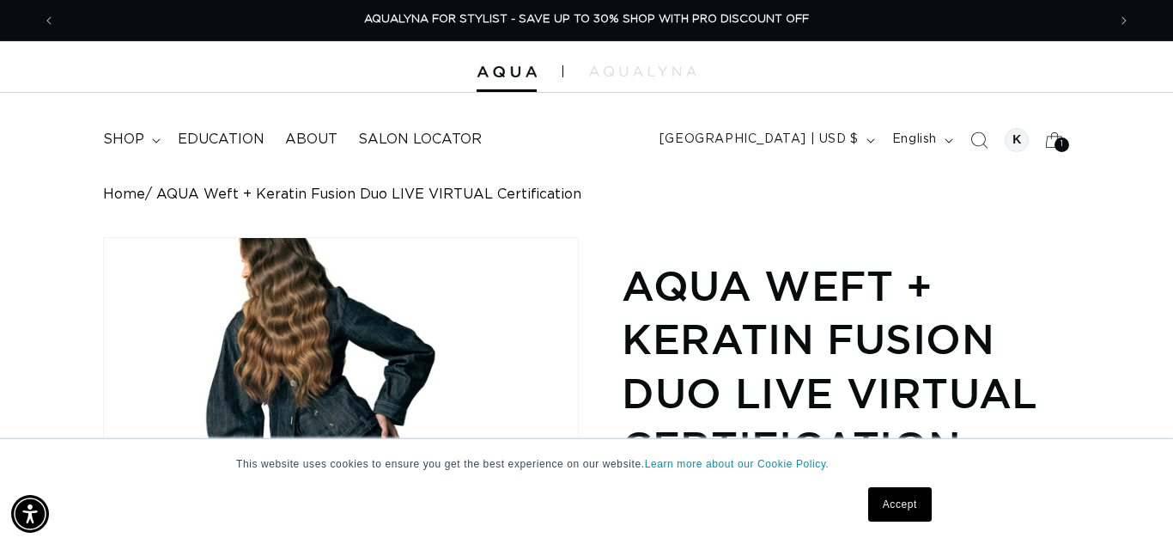
scroll to position [1, 0]
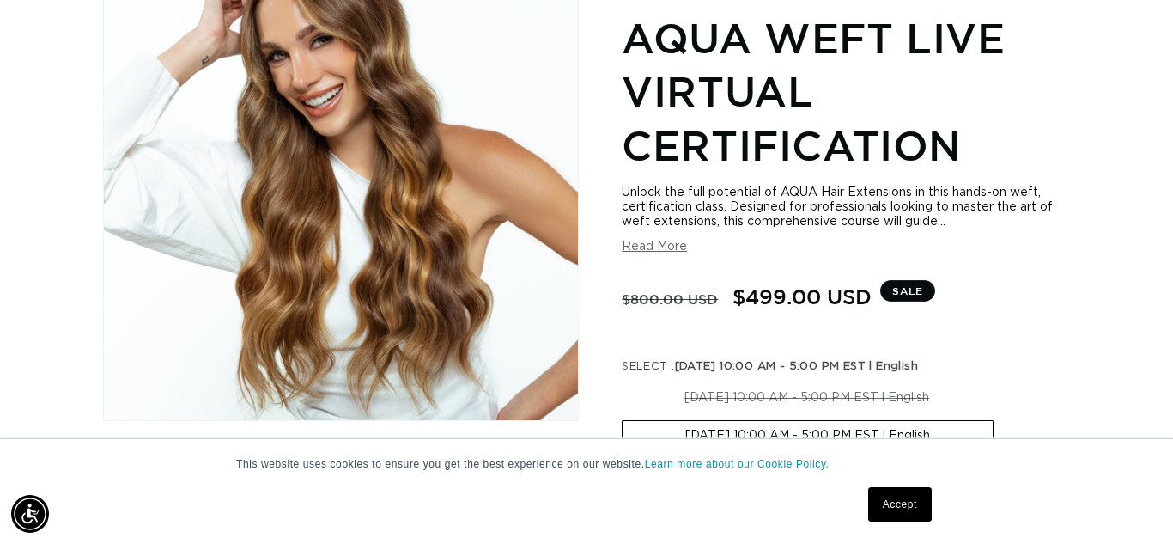
scroll to position [0, 2103]
click at [643, 245] on button "Read More" at bounding box center [654, 247] width 65 height 15
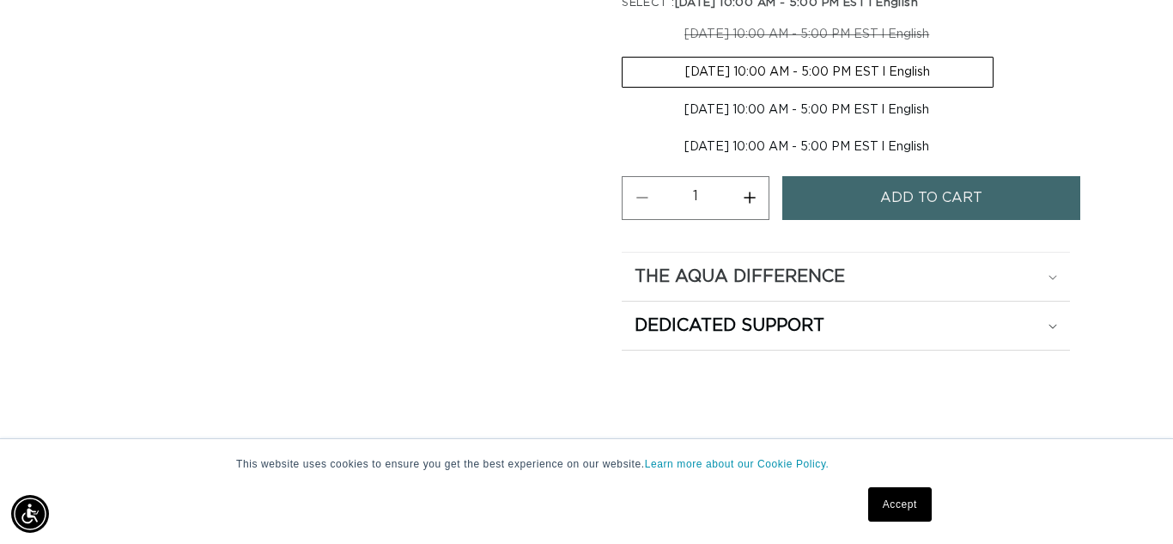
click at [1053, 279] on icon at bounding box center [1053, 277] width 9 height 5
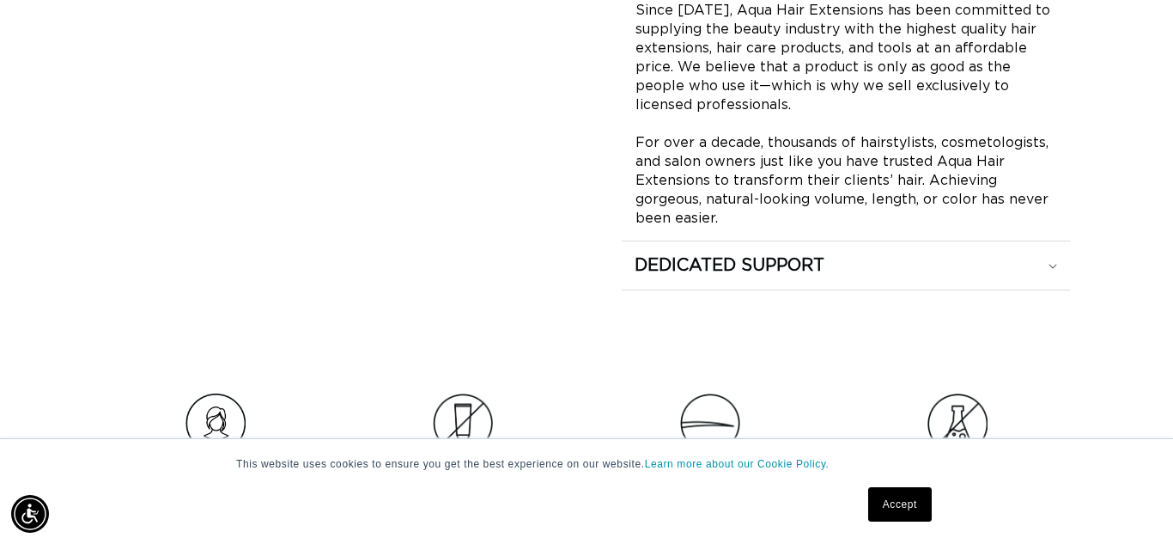
scroll to position [0, 0]
click at [1044, 266] on div "Dedicated Support" at bounding box center [846, 265] width 423 height 22
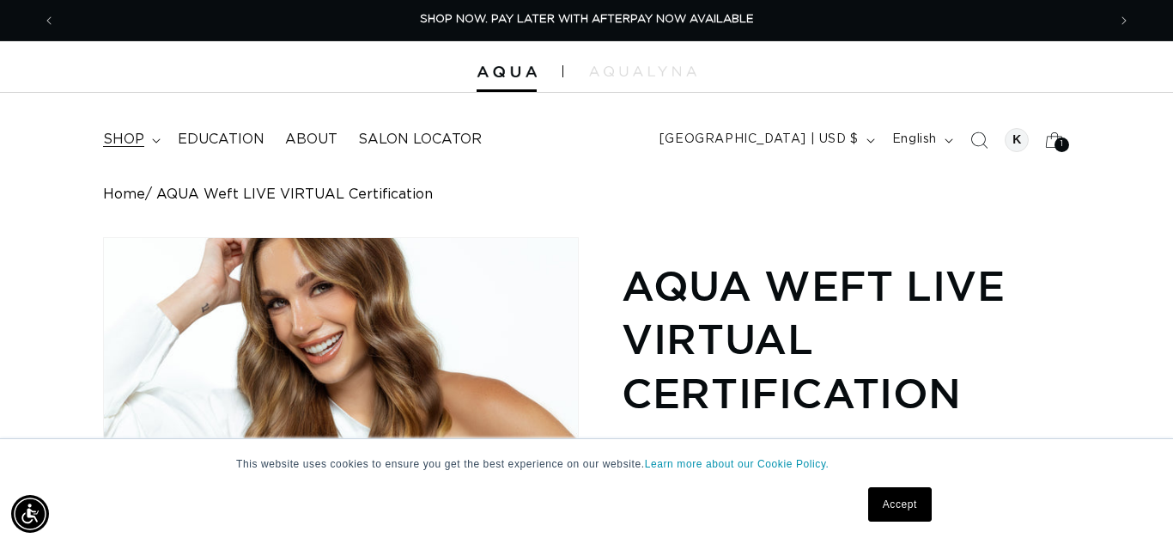
click at [126, 141] on span "shop" at bounding box center [123, 140] width 41 height 18
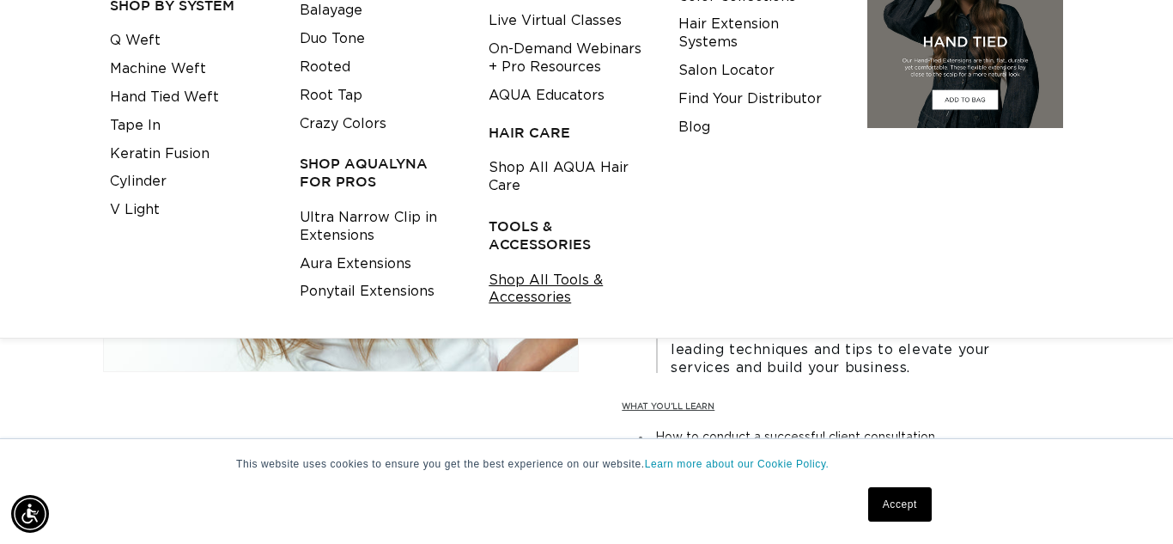
click at [539, 276] on link "Shop All Tools & Accessories" at bounding box center [570, 289] width 163 height 46
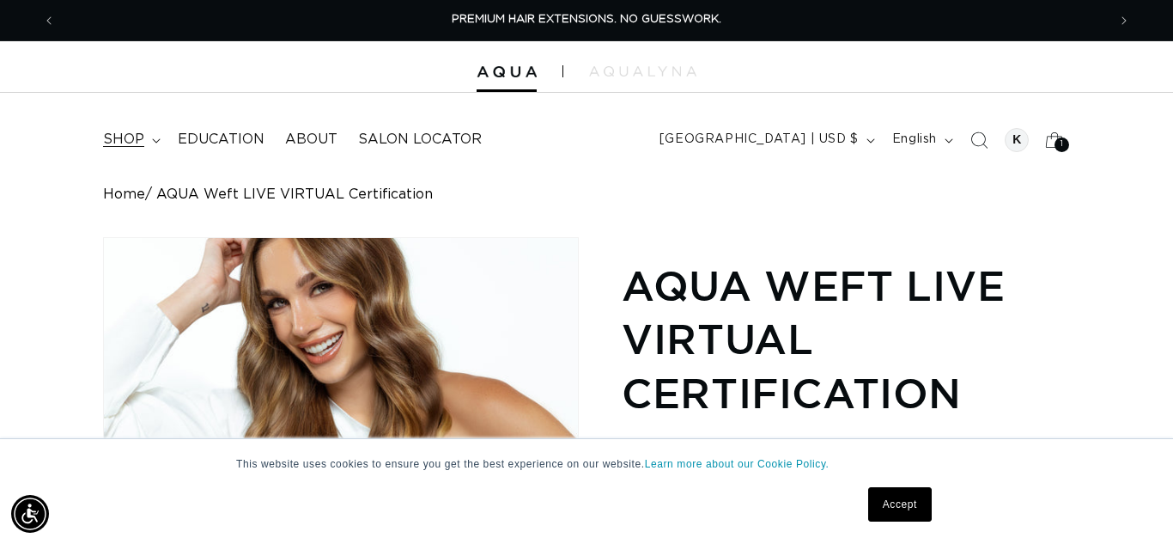
click at [139, 145] on span "shop" at bounding box center [123, 140] width 41 height 18
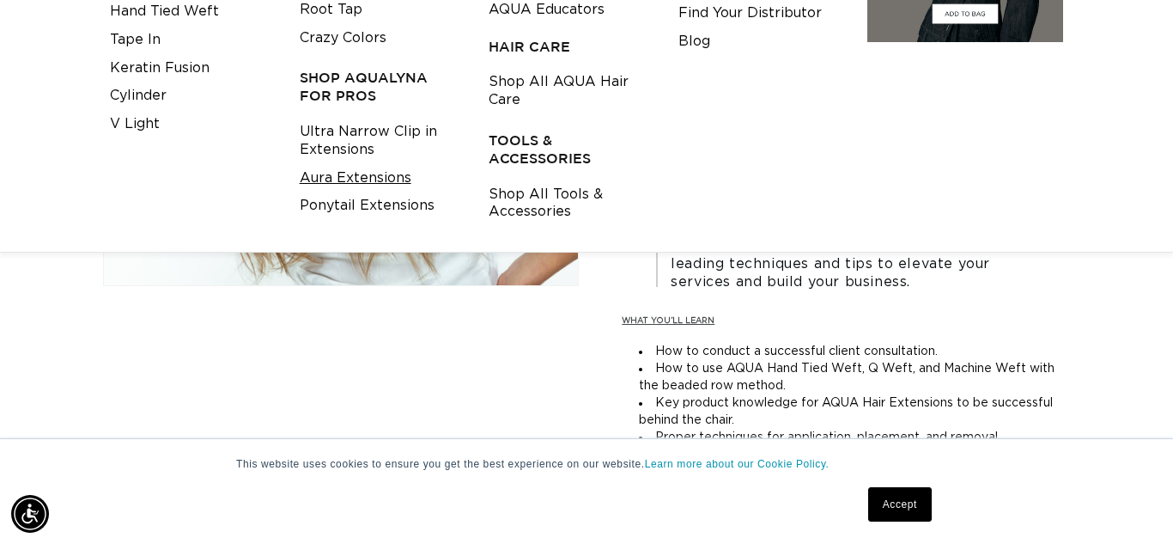
scroll to position [0, 2103]
click at [344, 131] on link "Ultra Narrow Clip in Extensions" at bounding box center [381, 141] width 163 height 46
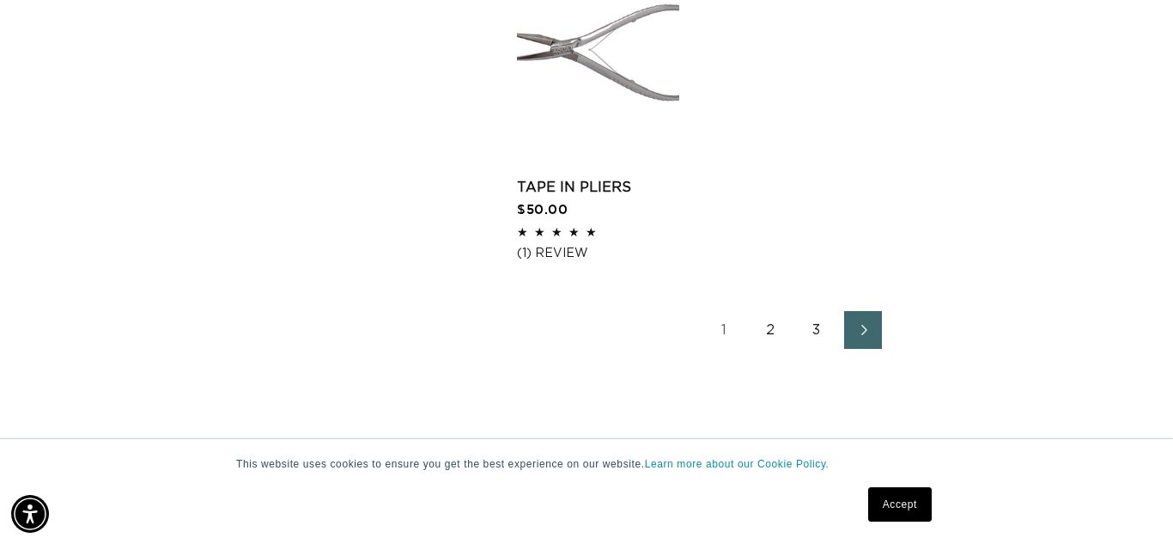
scroll to position [2544, 0]
click at [872, 338] on link "Next page" at bounding box center [863, 329] width 38 height 38
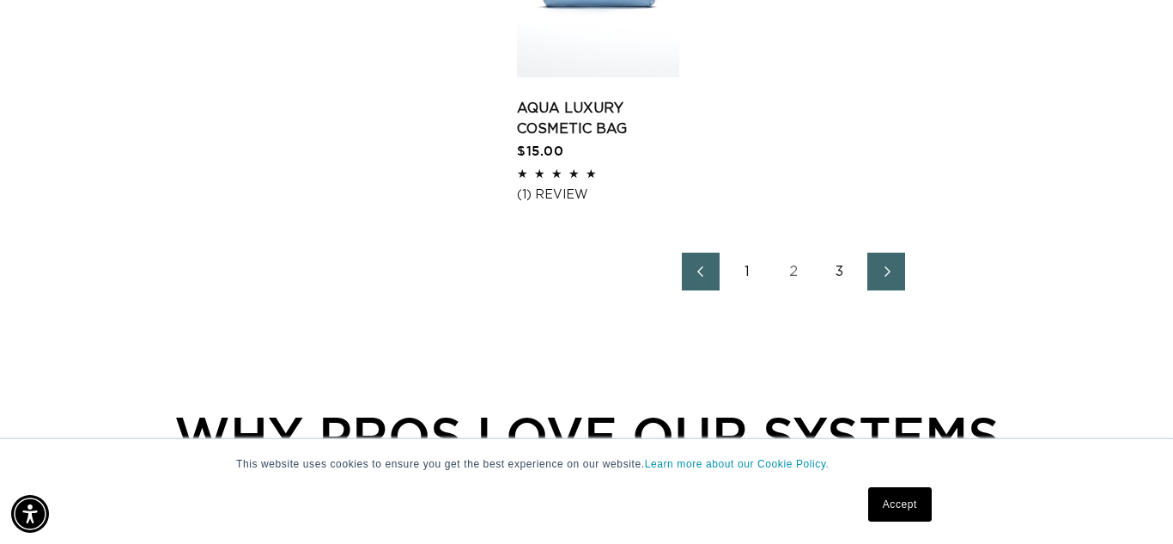
scroll to position [0, 2103]
click at [889, 265] on icon "Next page" at bounding box center [887, 271] width 22 height 12
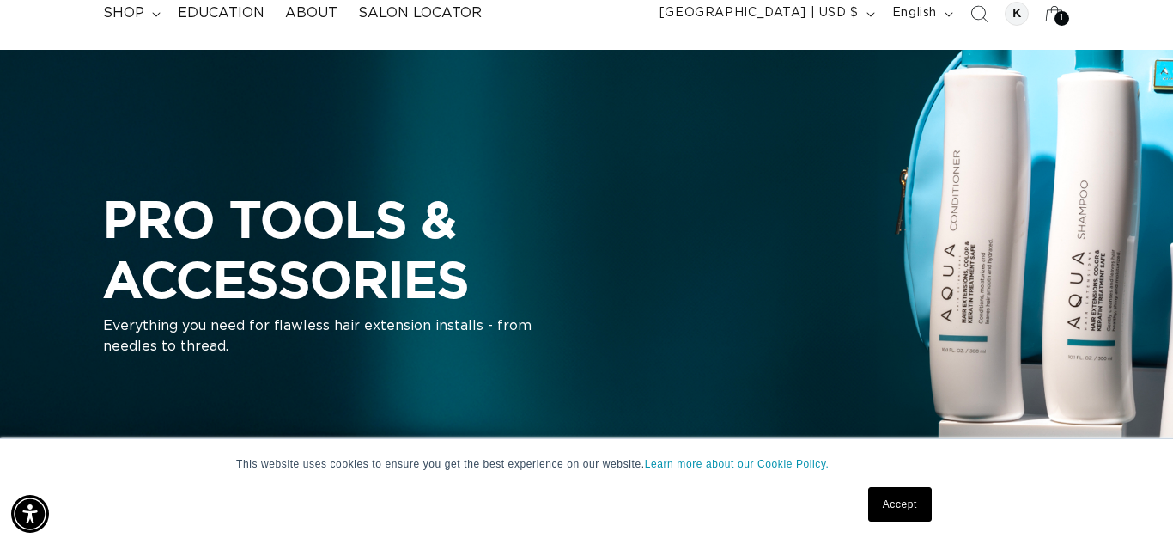
scroll to position [0, 1051]
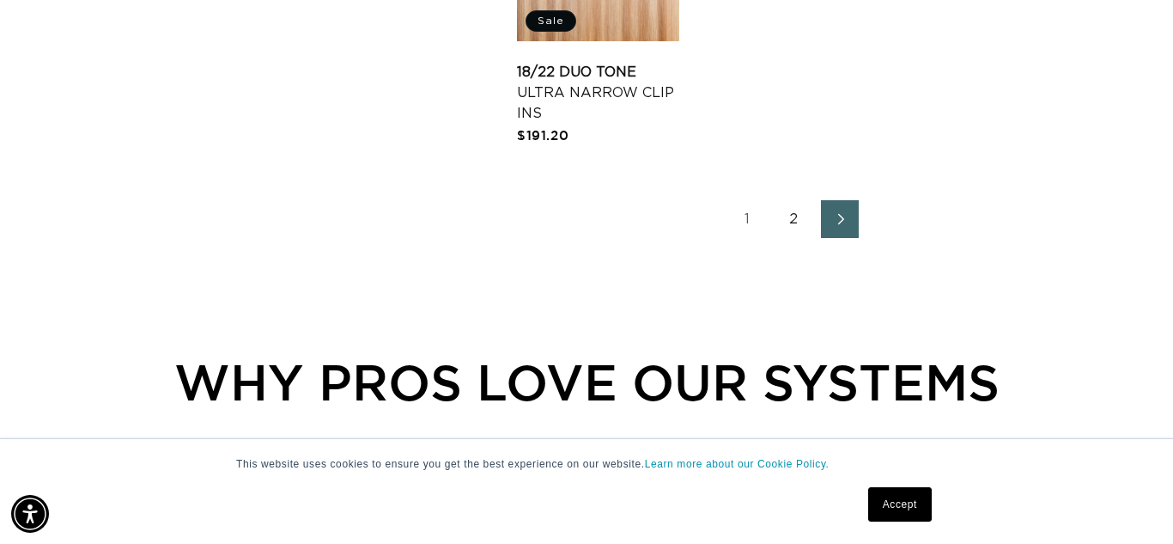
scroll to position [0, 1051]
click at [851, 217] on icon "Next page" at bounding box center [841, 219] width 22 height 12
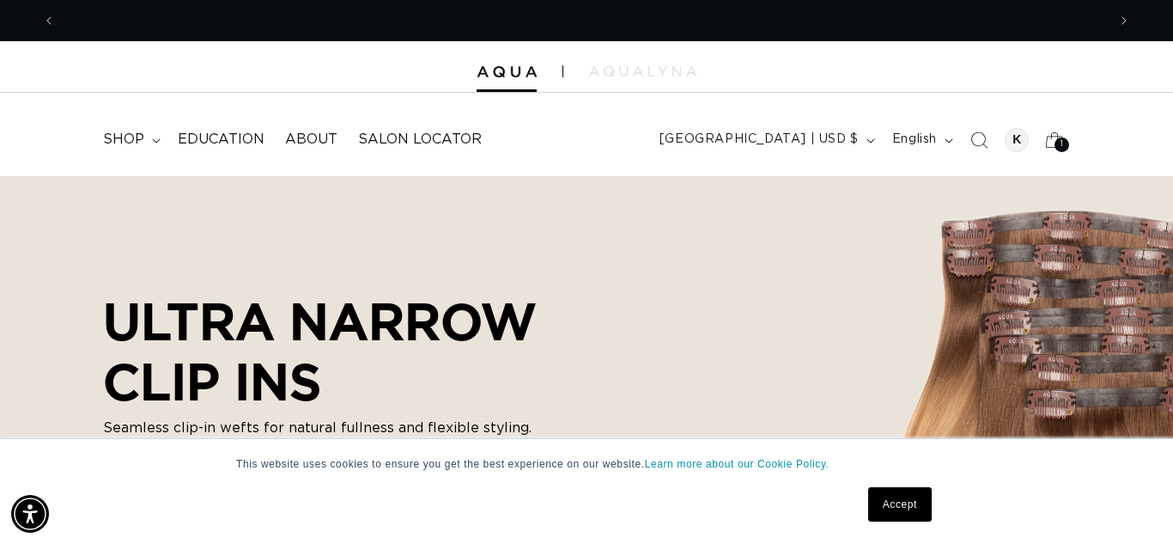
scroll to position [0, 1051]
click at [1053, 142] on icon at bounding box center [1054, 139] width 40 height 40
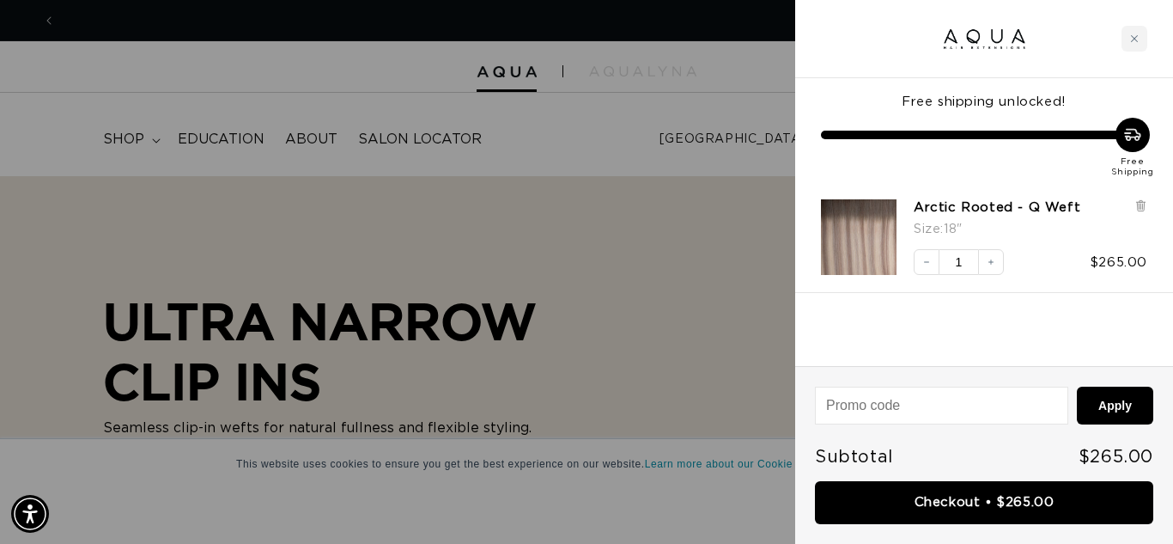
scroll to position [0, 2103]
click at [1143, 208] on icon at bounding box center [1140, 206] width 7 height 9
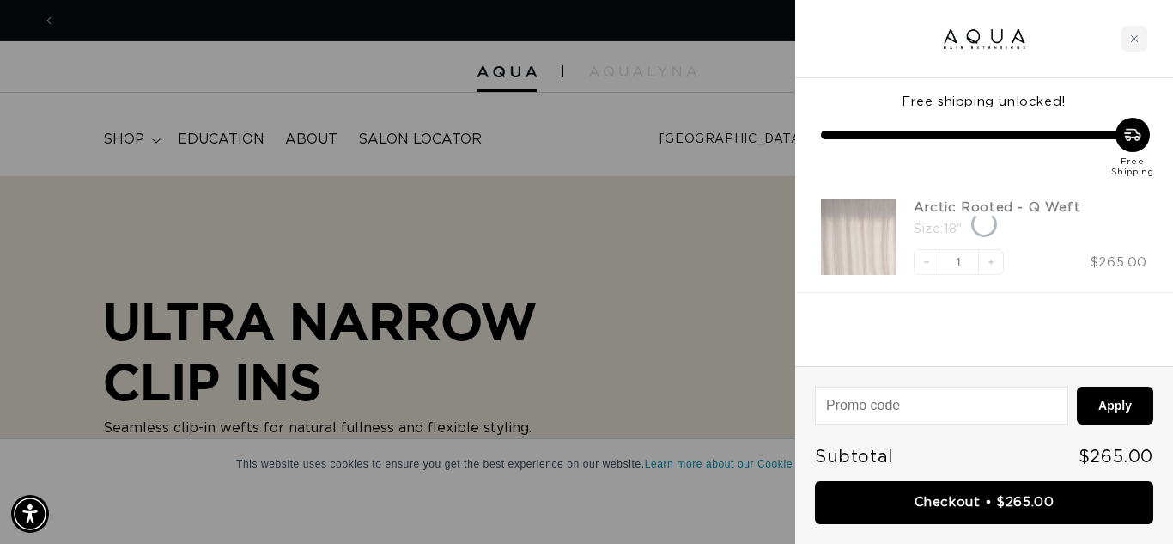
scroll to position [0, 0]
click at [1134, 39] on icon "Close cart" at bounding box center [1134, 38] width 7 height 7
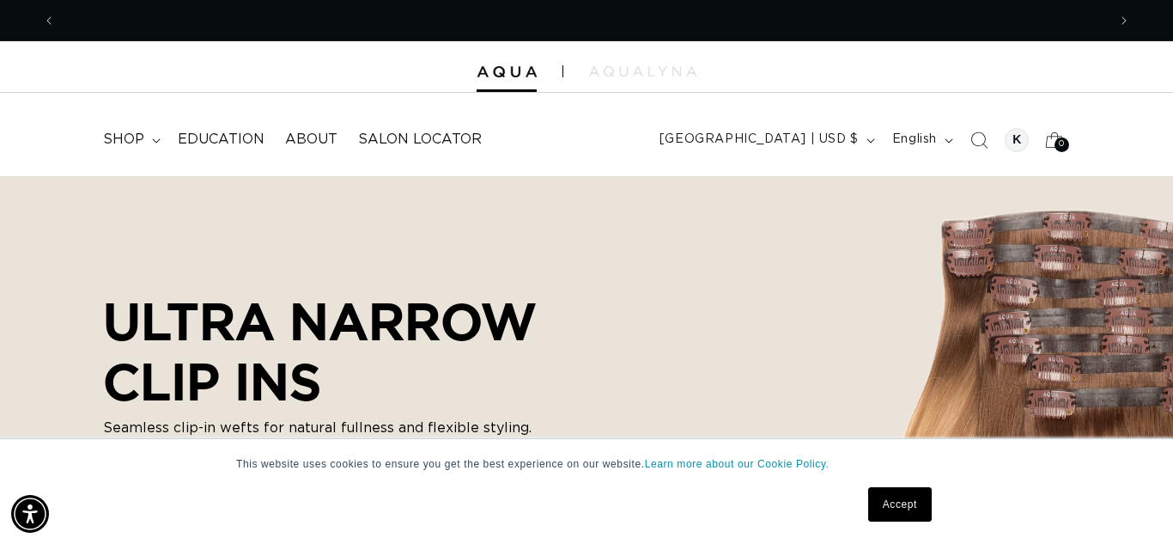
scroll to position [0, 1051]
